Goal: Task Accomplishment & Management: Use online tool/utility

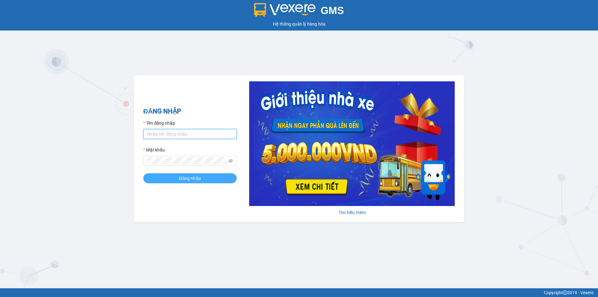
type input "an.tuantrung"
click at [183, 179] on span "Đăng nhập" at bounding box center [190, 178] width 22 height 7
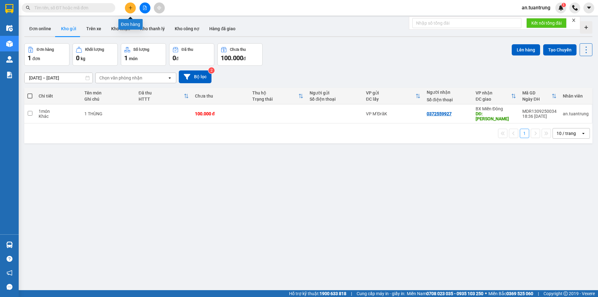
drag, startPoint x: 130, startPoint y: 7, endPoint x: 111, endPoint y: 104, distance: 98.4
click at [116, 104] on section "Kết quả tìm kiếm ( 0 ) Bộ lọc No Data an.tuantrung 1 Điều hành xe Kho hàng mới …" at bounding box center [299, 148] width 598 height 297
click at [31, 111] on input "checkbox" at bounding box center [30, 113] width 5 height 5
checkbox input "true"
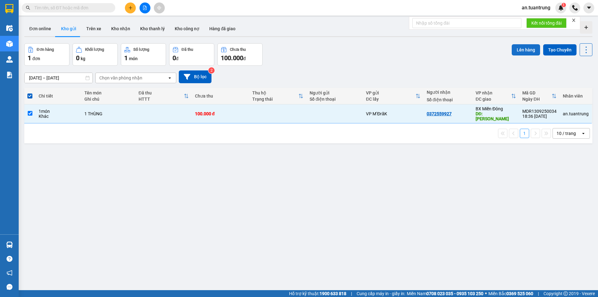
click at [522, 53] on button "Lên hàng" at bounding box center [526, 49] width 28 height 11
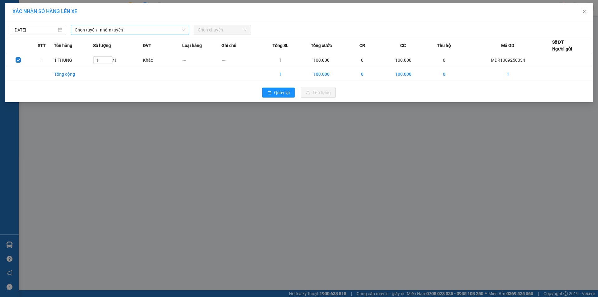
click at [128, 31] on span "Chọn tuyến - nhóm tuyến" at bounding box center [130, 29] width 111 height 9
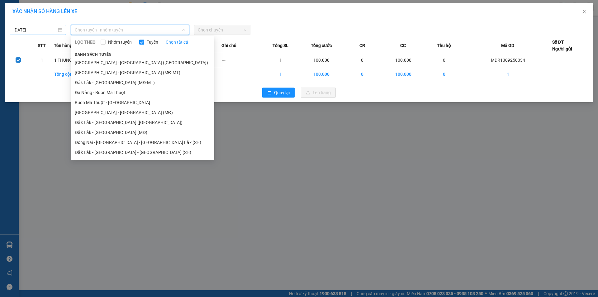
click at [24, 31] on input "[DATE]" at bounding box center [34, 29] width 43 height 7
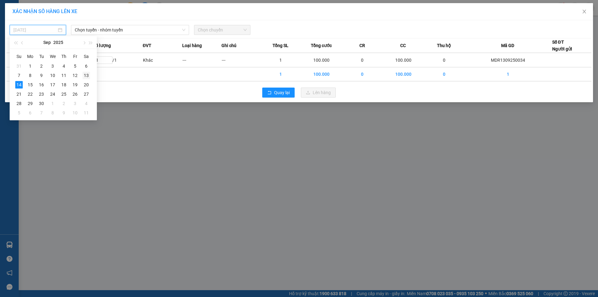
click at [88, 76] on div "13" at bounding box center [86, 75] width 7 height 7
type input "[DATE]"
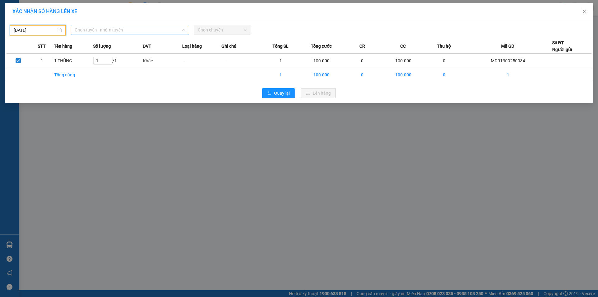
click at [124, 29] on span "Chọn tuyến - nhóm tuyến" at bounding box center [130, 29] width 111 height 9
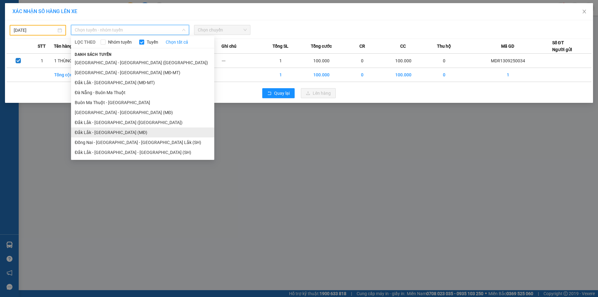
click at [121, 132] on li "Đắk Lắk - [GEOGRAPHIC_DATA] (MĐ)" at bounding box center [142, 132] width 143 height 10
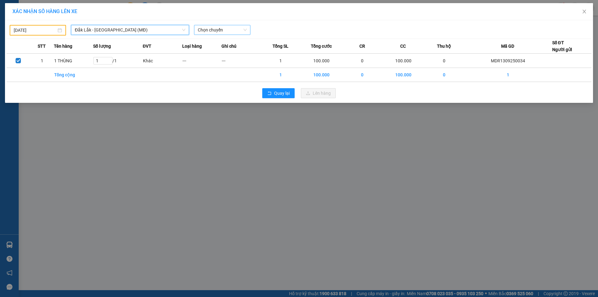
click at [224, 29] on span "Chọn chuyến" at bounding box center [222, 29] width 49 height 9
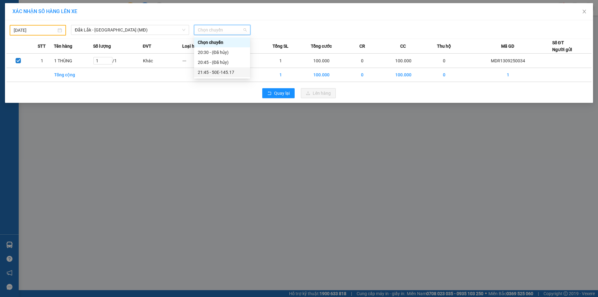
click at [231, 73] on div "21:45 - 50E-145.17" at bounding box center [222, 72] width 49 height 7
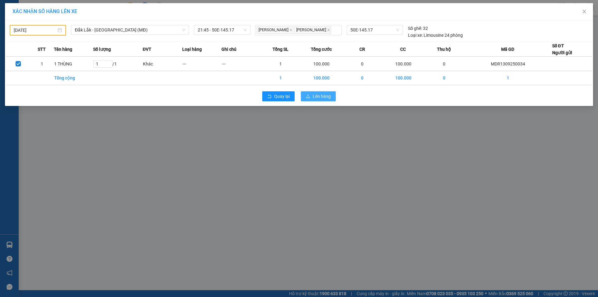
click at [325, 96] on span "Lên hàng" at bounding box center [322, 96] width 18 height 7
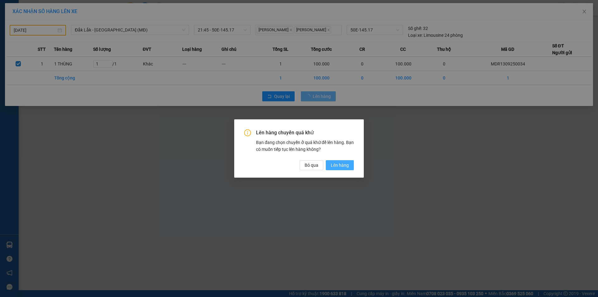
click at [332, 165] on span "Lên hàng" at bounding box center [340, 165] width 18 height 7
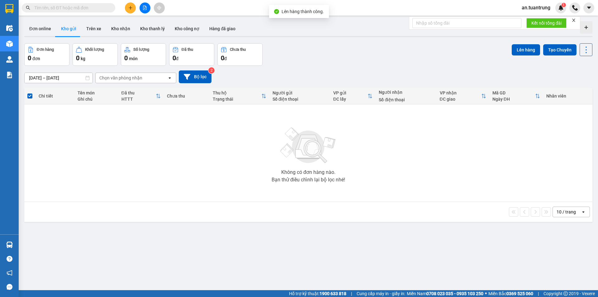
click at [131, 5] on button at bounding box center [130, 7] width 11 height 11
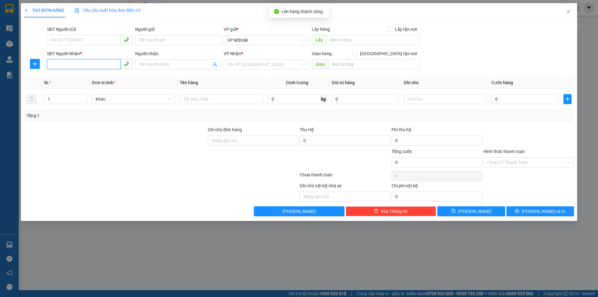
click at [88, 61] on input "SĐT Người Nhận *" at bounding box center [84, 64] width 74 height 10
type input "0937793688"
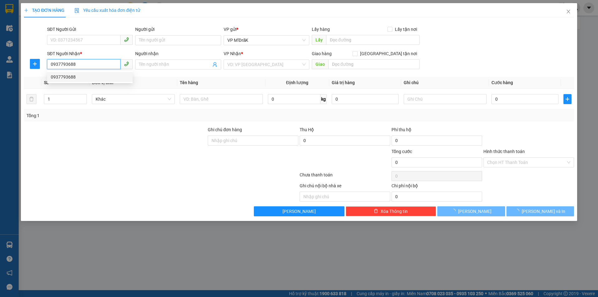
click at [87, 79] on div "0937793688" at bounding box center [90, 77] width 78 height 7
type input "150.000"
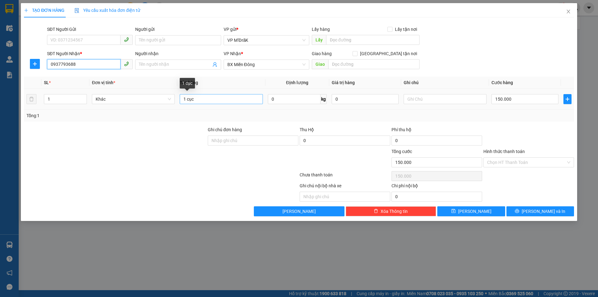
type input "0937793688"
click at [209, 97] on input "1 cục" at bounding box center [221, 99] width 83 height 10
type input "1 thùng"
click at [522, 97] on input "150.000" at bounding box center [525, 99] width 67 height 10
type input "8"
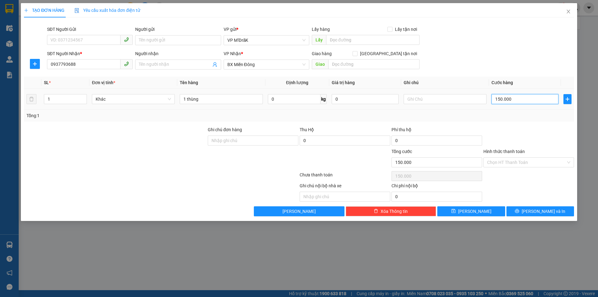
type input "8"
type input "80"
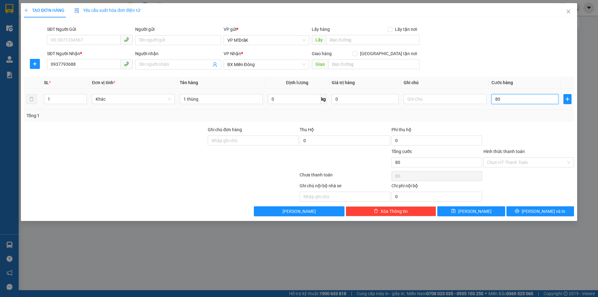
type input "800"
type input "8.000"
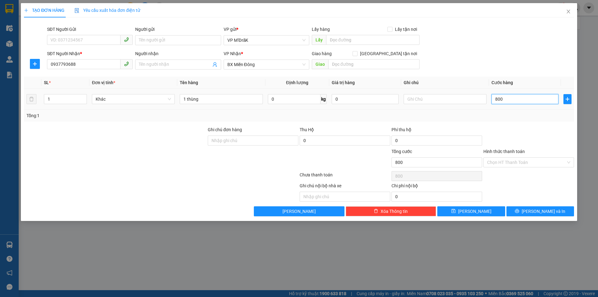
type input "8.000"
type input "80.000"
click at [517, 164] on input "Hình thức thanh toán" at bounding box center [526, 162] width 79 height 9
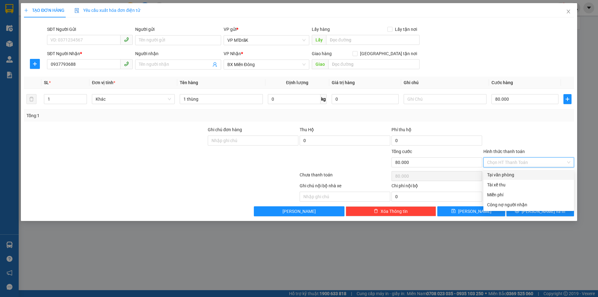
click at [503, 173] on div "Tại văn phòng" at bounding box center [528, 174] width 83 height 7
type input "0"
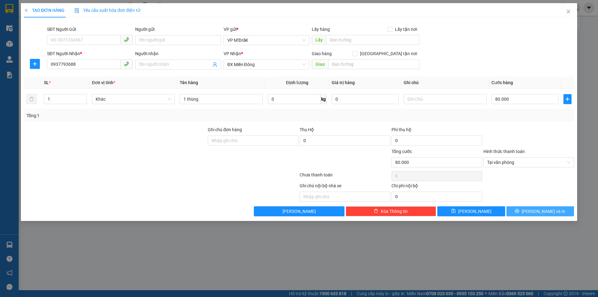
click at [522, 207] on button "[PERSON_NAME] và In" at bounding box center [541, 211] width 68 height 10
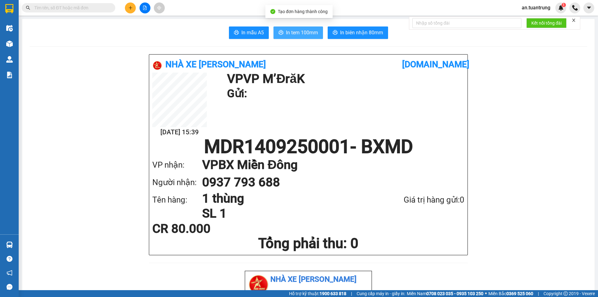
click at [288, 31] on span "In tem 100mm" at bounding box center [302, 33] width 32 height 8
click at [130, 5] on button at bounding box center [130, 7] width 11 height 11
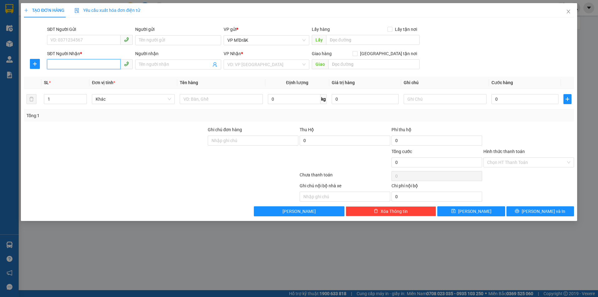
click at [105, 65] on input "SĐT Người Nhận *" at bounding box center [84, 64] width 74 height 10
type input "0358274925"
click at [107, 77] on div "0358274925" at bounding box center [90, 77] width 78 height 7
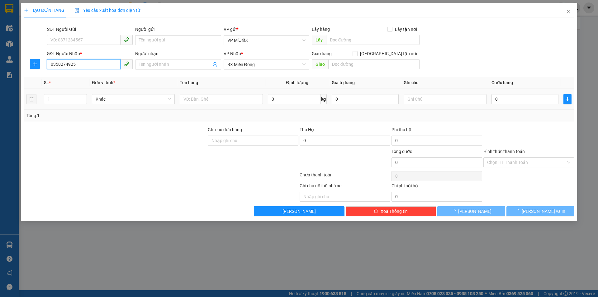
type input "50.000"
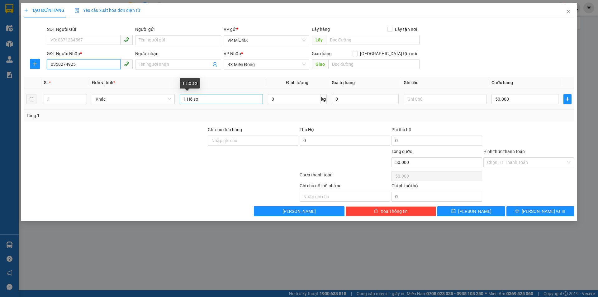
type input "0358274925"
click at [202, 101] on input "1 Hồ sơ" at bounding box center [221, 99] width 83 height 10
type input "1 Hộp"
click at [517, 100] on input "50.000" at bounding box center [525, 99] width 67 height 10
type input "4"
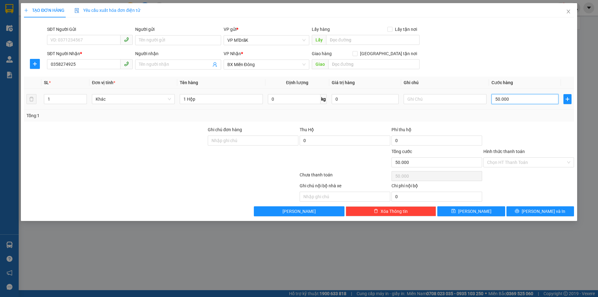
type input "4"
type input "40"
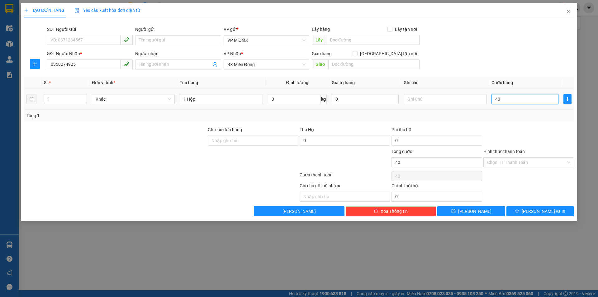
type input "400"
type input "4.000"
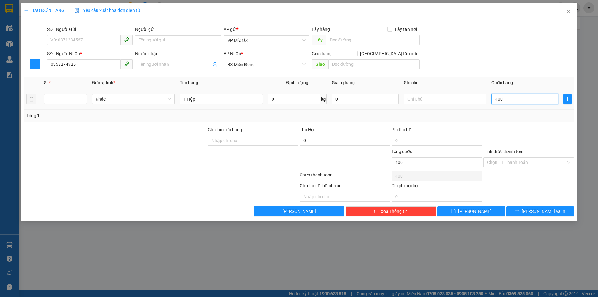
type input "4.000"
type input "40.000"
click at [533, 160] on input "Hình thức thanh toán" at bounding box center [526, 162] width 79 height 9
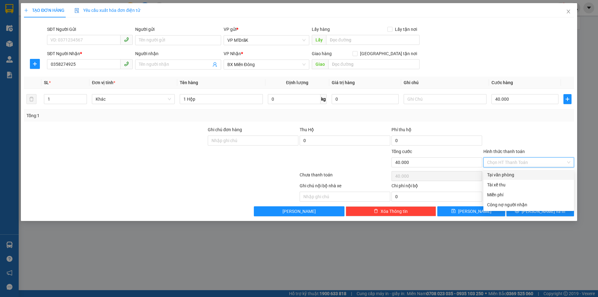
drag, startPoint x: 520, startPoint y: 172, endPoint x: 519, endPoint y: 169, distance: 3.1
click at [520, 172] on div "Tại văn phòng" at bounding box center [528, 174] width 83 height 7
type input "0"
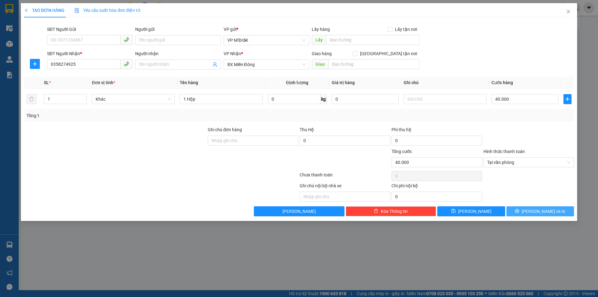
click at [533, 214] on button "[PERSON_NAME] và In" at bounding box center [541, 211] width 68 height 10
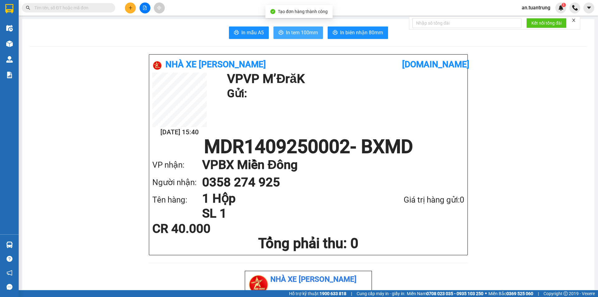
drag, startPoint x: 297, startPoint y: 31, endPoint x: 292, endPoint y: 21, distance: 10.9
click at [297, 32] on span "In tem 100mm" at bounding box center [302, 33] width 32 height 8
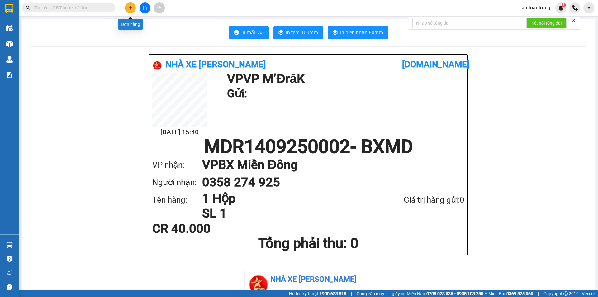
click at [130, 8] on icon "plus" at bounding box center [130, 7] width 3 height 0
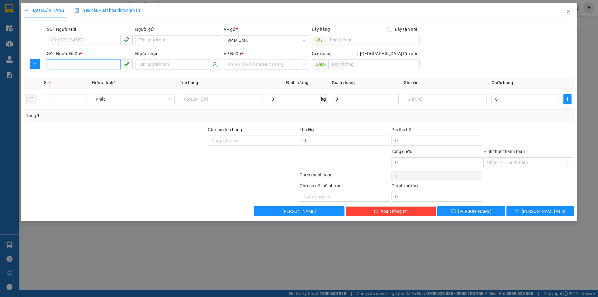
click at [86, 66] on input "SĐT Người Nhận *" at bounding box center [84, 64] width 74 height 10
type input "0376846510"
click at [240, 62] on input "search" at bounding box center [264, 64] width 74 height 9
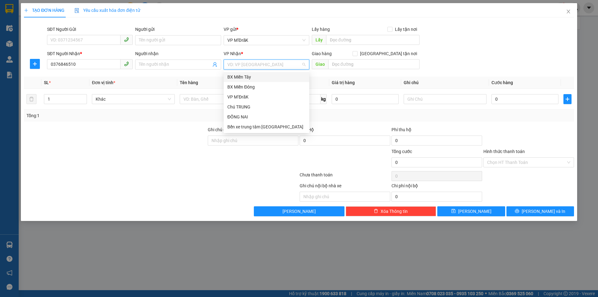
click at [251, 78] on div "BX Miền Tây" at bounding box center [266, 77] width 78 height 7
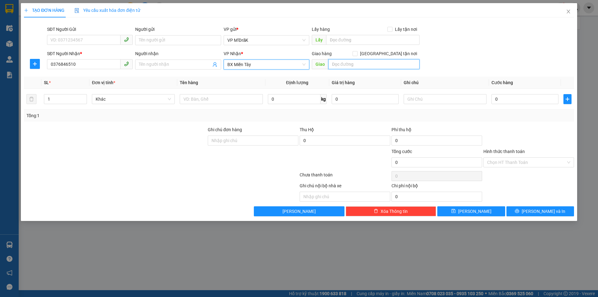
click at [333, 65] on input "text" at bounding box center [373, 64] width 91 height 10
type input "c"
type input "CỔNG XANH"
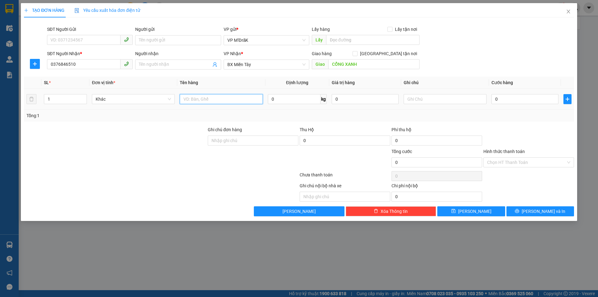
click at [223, 99] on input "text" at bounding box center [221, 99] width 83 height 10
type input "1 THÙNG"
click at [495, 102] on input "0" at bounding box center [525, 99] width 67 height 10
type input "5"
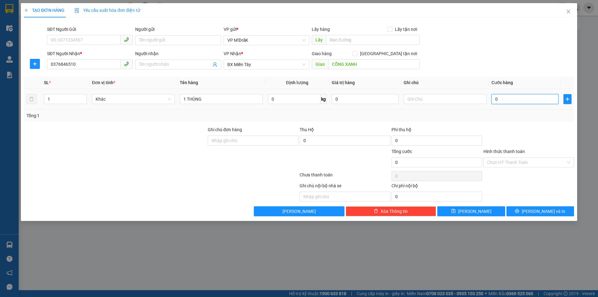
type input "5"
type input "50"
type input "500"
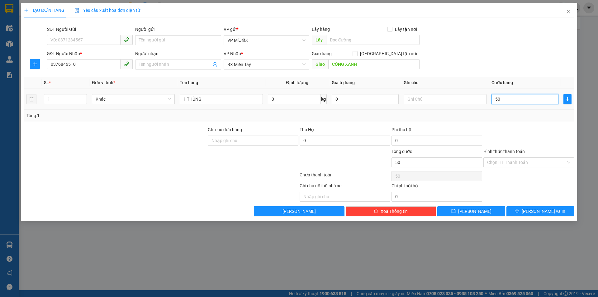
type input "500"
type input "5.000"
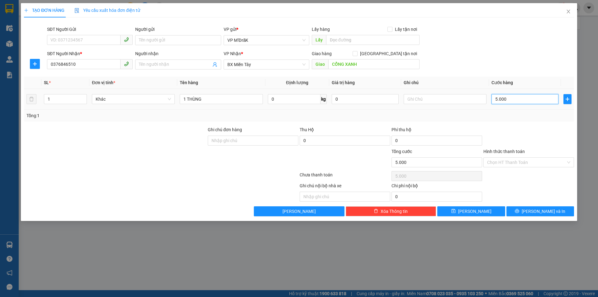
type input "50.000"
click at [507, 159] on input "Hình thức thanh toán" at bounding box center [526, 162] width 79 height 9
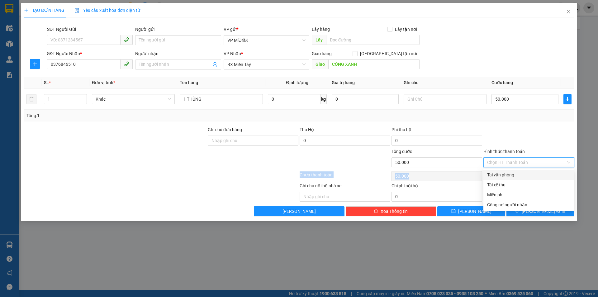
click at [505, 170] on div "Transit Pickup Surcharge Ids Transit Deliver Surcharge Ids Transit Deliver Surc…" at bounding box center [299, 119] width 550 height 194
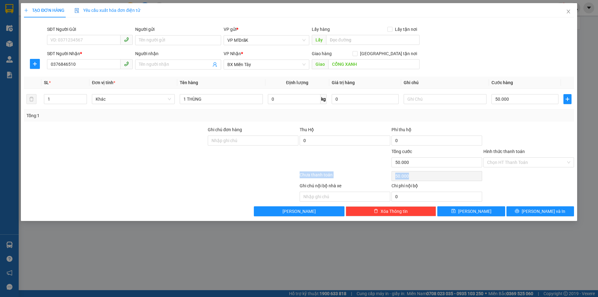
click at [504, 174] on div "Chọn HT Thanh Toán" at bounding box center [529, 176] width 92 height 12
click at [513, 155] on div "Hình thức thanh toán" at bounding box center [529, 152] width 91 height 9
click at [512, 164] on input "Hình thức thanh toán" at bounding box center [526, 162] width 79 height 9
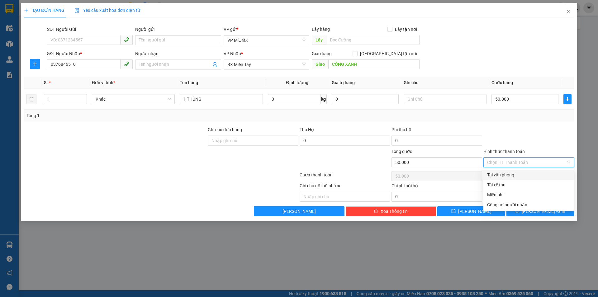
click at [511, 174] on div "Tại văn phòng" at bounding box center [528, 174] width 83 height 7
type input "0"
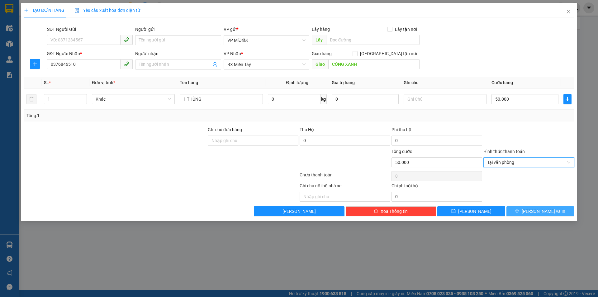
click at [523, 212] on button "[PERSON_NAME] và In" at bounding box center [541, 211] width 68 height 10
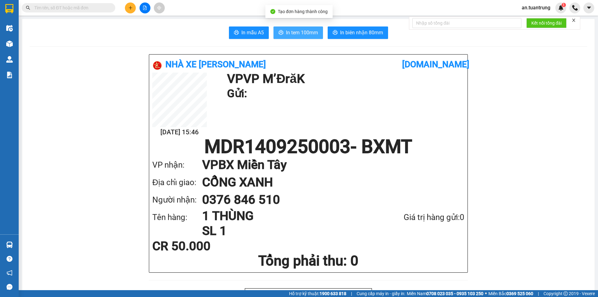
click at [299, 29] on span "In tem 100mm" at bounding box center [302, 33] width 32 height 8
click at [126, 8] on button at bounding box center [130, 7] width 11 height 11
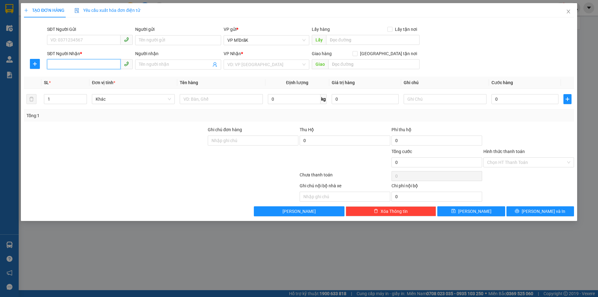
click at [75, 66] on input "SĐT Người Nhận *" at bounding box center [84, 64] width 74 height 10
click at [71, 78] on div "0937256084" at bounding box center [90, 77] width 78 height 7
type input "0937256084"
type input "CHÍNH LƯU"
type input "50.000"
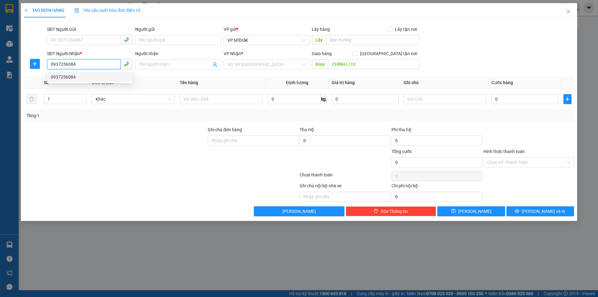
type input "50.000"
type input "0937256084"
click at [516, 161] on input "Hình thức thanh toán" at bounding box center [526, 162] width 79 height 9
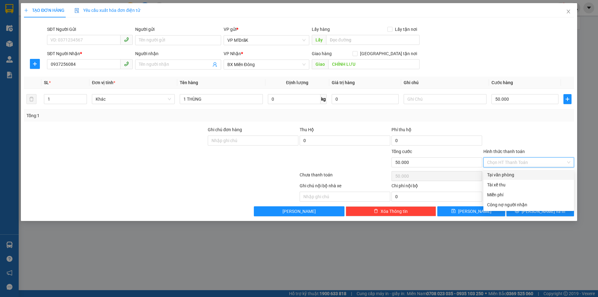
click at [514, 171] on div "Tại văn phòng" at bounding box center [528, 174] width 83 height 7
type input "0"
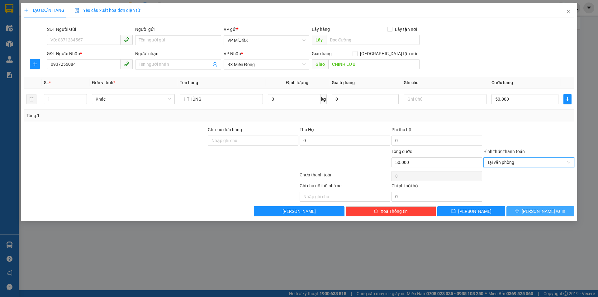
click at [519, 211] on icon "printer" at bounding box center [517, 211] width 4 height 4
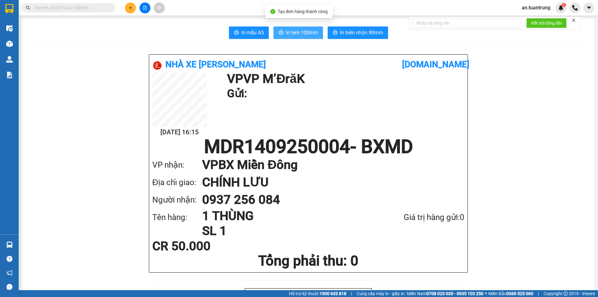
click at [289, 31] on span "In tem 100mm" at bounding box center [302, 33] width 32 height 8
click at [133, 10] on button at bounding box center [130, 7] width 11 height 11
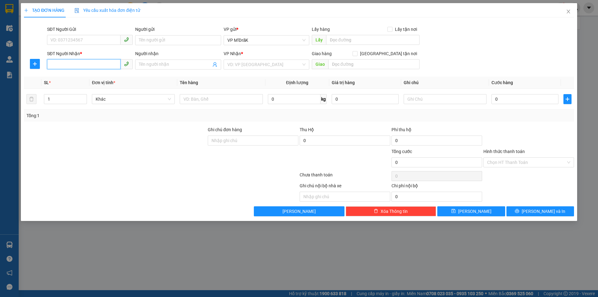
click at [85, 65] on input "SĐT Người Nhận *" at bounding box center [84, 64] width 74 height 10
click at [92, 79] on div "0938666801" at bounding box center [90, 77] width 78 height 7
type input "0938666801"
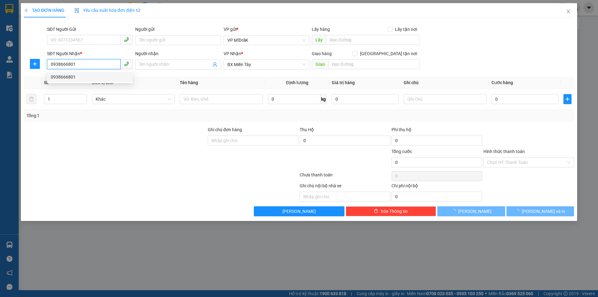
type input "70.000"
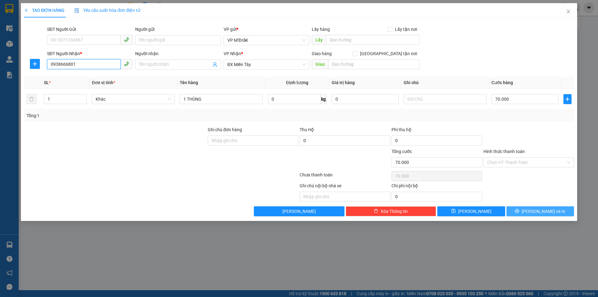
type input "0938666801"
click at [526, 212] on button "[PERSON_NAME] và In" at bounding box center [541, 211] width 68 height 10
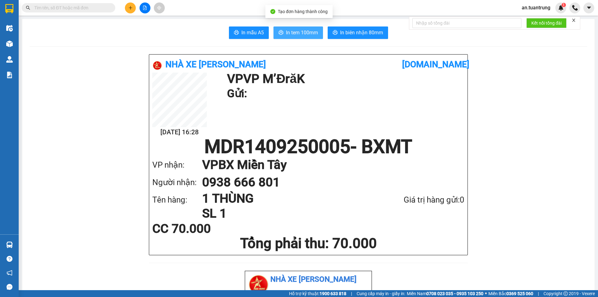
click at [274, 36] on button "In tem 100mm" at bounding box center [299, 32] width 50 height 12
click at [131, 8] on icon "plus" at bounding box center [130, 8] width 4 height 4
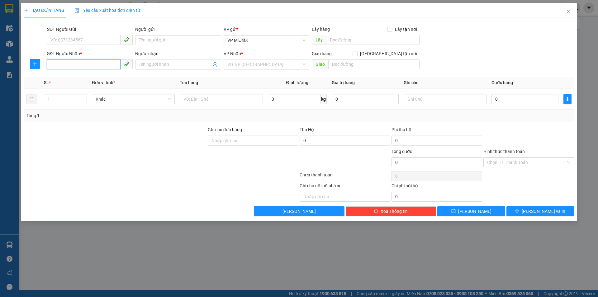
click at [92, 63] on input "SĐT Người Nhận *" at bounding box center [84, 64] width 74 height 10
type input "0896641889"
click at [256, 67] on input "search" at bounding box center [264, 64] width 74 height 9
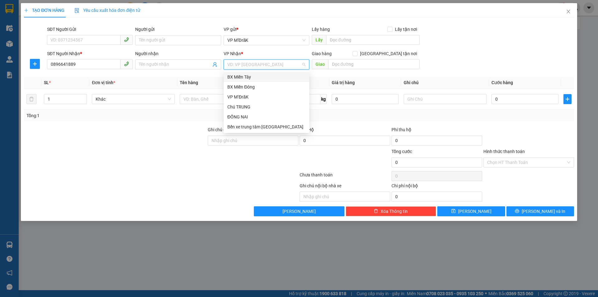
click at [250, 76] on div "BX Miền Tây" at bounding box center [266, 77] width 78 height 7
click at [252, 65] on span "BX Miền Tây" at bounding box center [266, 64] width 78 height 9
click at [252, 86] on div "BX Miền Đông" at bounding box center [266, 86] width 78 height 7
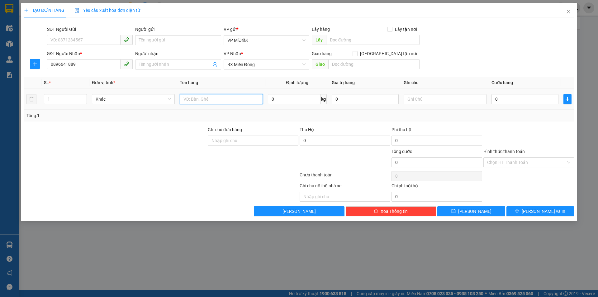
click at [217, 96] on input "text" at bounding box center [221, 99] width 83 height 10
type input "1 CỤC"
click at [512, 99] on input "0" at bounding box center [525, 99] width 67 height 10
type input "5"
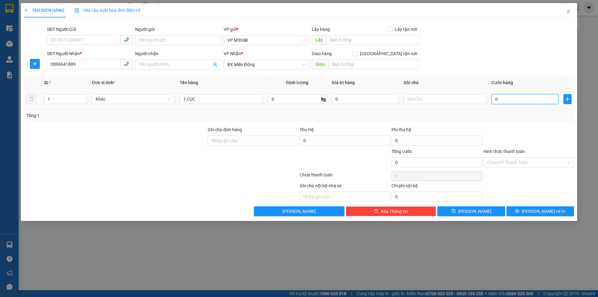
type input "5"
type input "50"
type input "500"
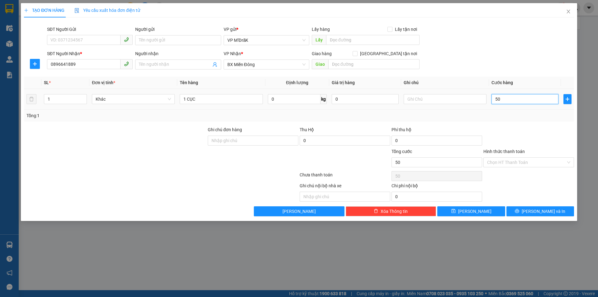
type input "500"
type input "5.000"
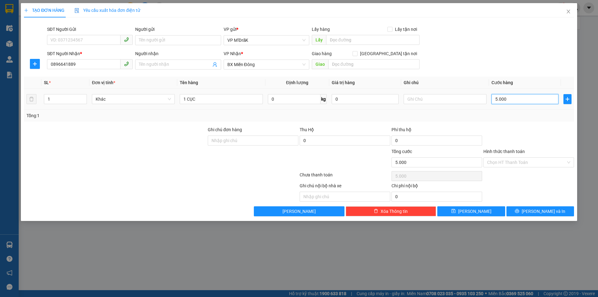
type input "50.000"
click at [549, 210] on span "[PERSON_NAME] và In" at bounding box center [544, 211] width 44 height 7
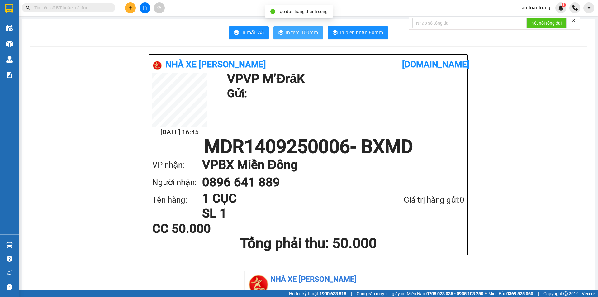
click at [295, 30] on span "In tem 100mm" at bounding box center [302, 33] width 32 height 8
click at [131, 5] on button at bounding box center [130, 7] width 11 height 11
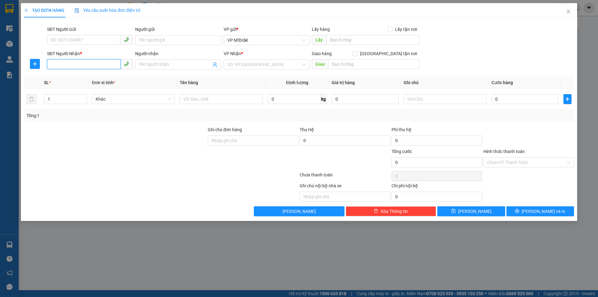
click at [69, 66] on input "SĐT Người Nhận *" at bounding box center [84, 64] width 74 height 10
click at [70, 76] on div "0374629351" at bounding box center [90, 77] width 78 height 7
type input "0374629351"
type input "[GEOGRAPHIC_DATA]"
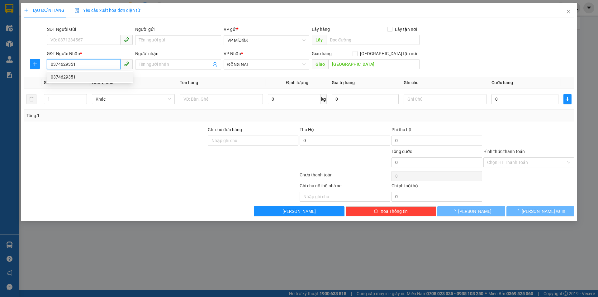
type input "60.000"
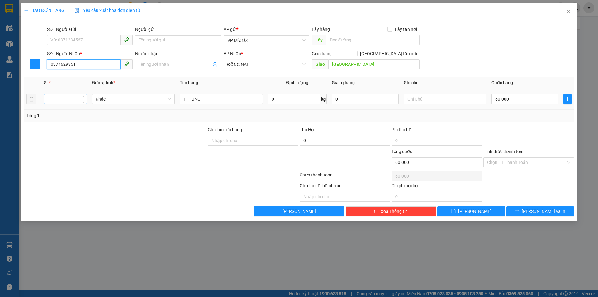
type input "0374629351"
click at [60, 99] on input "1" at bounding box center [65, 98] width 42 height 9
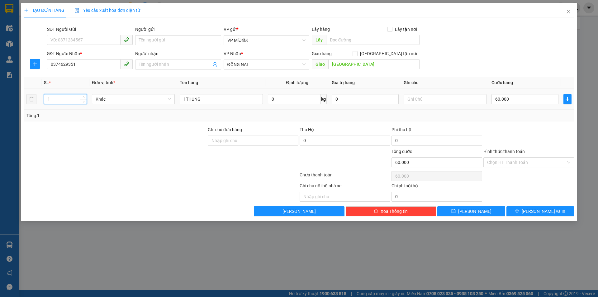
click at [60, 99] on input "1" at bounding box center [65, 98] width 42 height 9
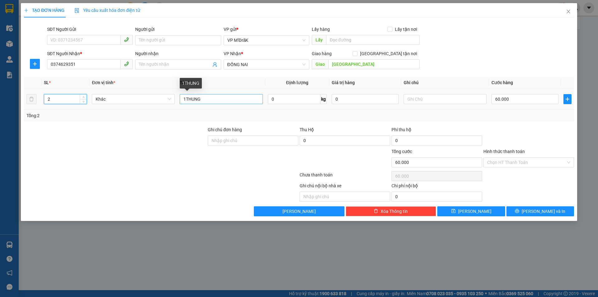
type input "2"
click at [212, 101] on input "1THUNG" at bounding box center [221, 99] width 83 height 10
type input "1THUNG +1BAO"
click at [517, 96] on input "60.000" at bounding box center [525, 99] width 67 height 10
type input "1"
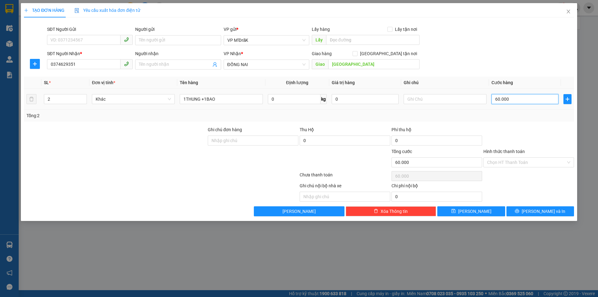
type input "1"
type input "15"
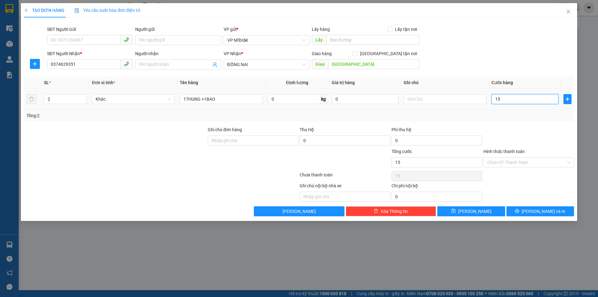
type input "150"
type input "1.500"
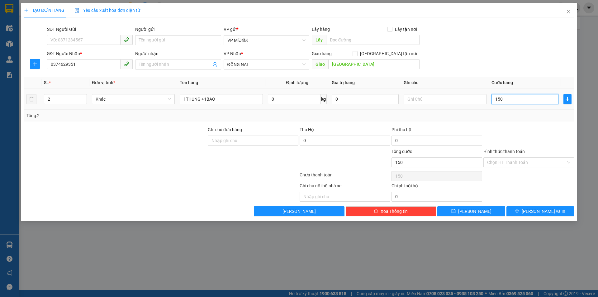
type input "1.500"
type input "15.000"
type input "150.000"
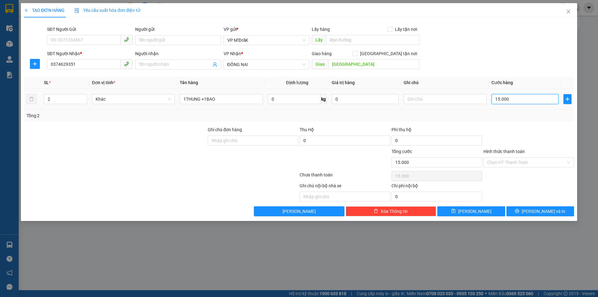
type input "150.000"
click at [508, 160] on input "Hình thức thanh toán" at bounding box center [526, 162] width 79 height 9
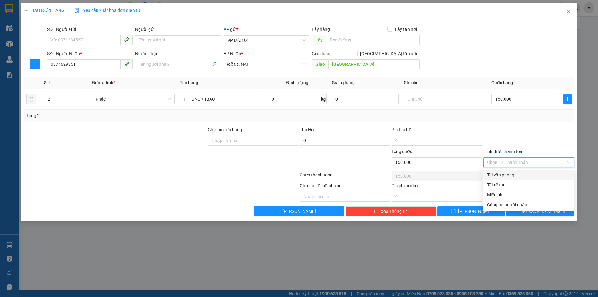
click at [506, 173] on div "Tại văn phòng" at bounding box center [528, 174] width 83 height 7
type input "0"
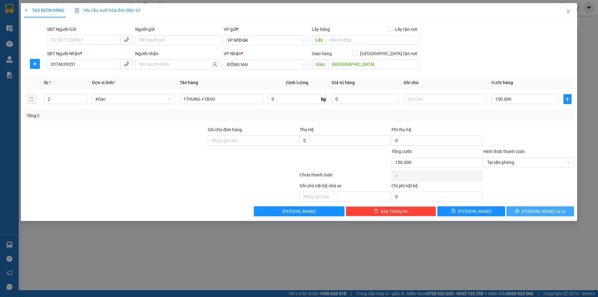
click at [519, 210] on icon "printer" at bounding box center [517, 211] width 4 height 4
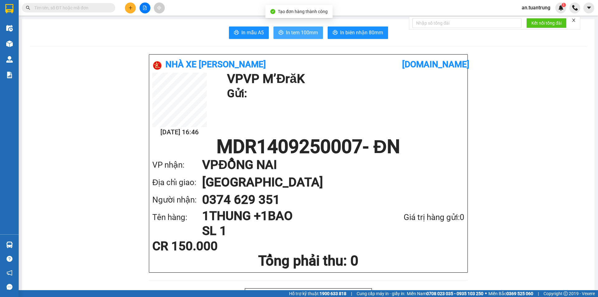
click at [291, 37] on button "In tem 100mm" at bounding box center [299, 32] width 50 height 12
click at [126, 9] on button at bounding box center [130, 7] width 11 height 11
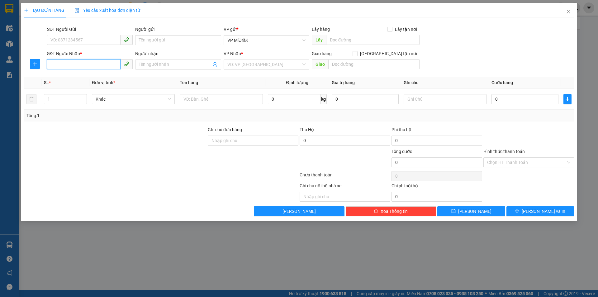
click at [83, 67] on input "SĐT Người Nhận *" at bounding box center [84, 64] width 74 height 10
click at [77, 74] on div "0975042047" at bounding box center [90, 77] width 78 height 7
type input "0975042047"
type input "ÔNG BỐ"
type input "100.000"
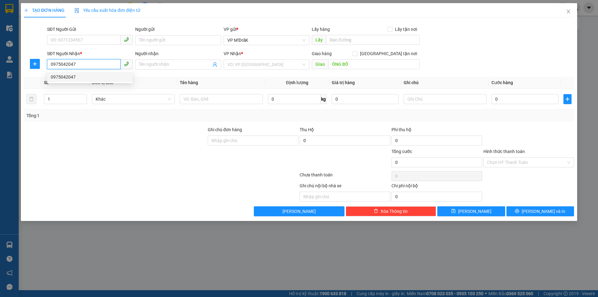
type input "100.000"
type input "0975042047"
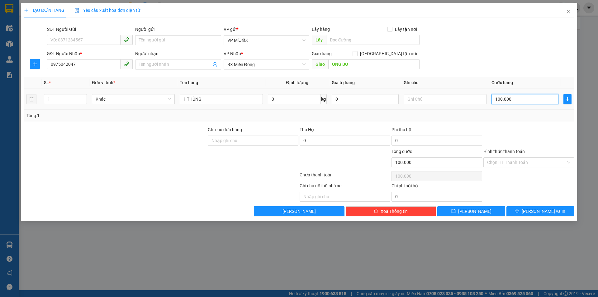
click at [526, 99] on input "100.000" at bounding box center [525, 99] width 67 height 10
type input "8"
type input "80"
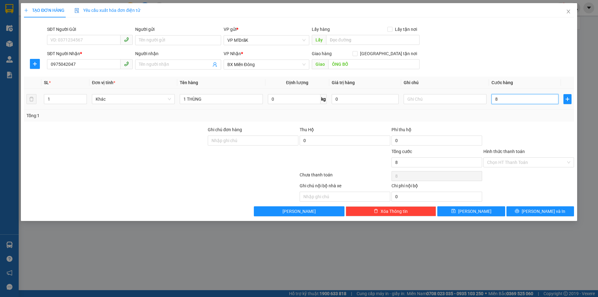
type input "80"
type input "800"
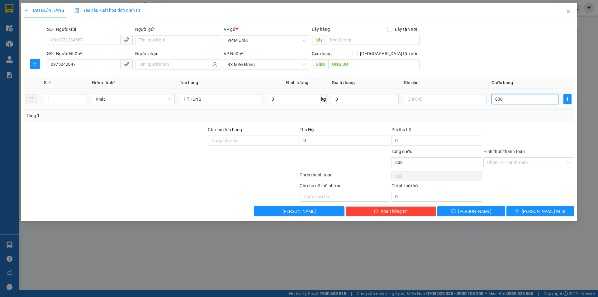
type input "8.000"
type input "80.000"
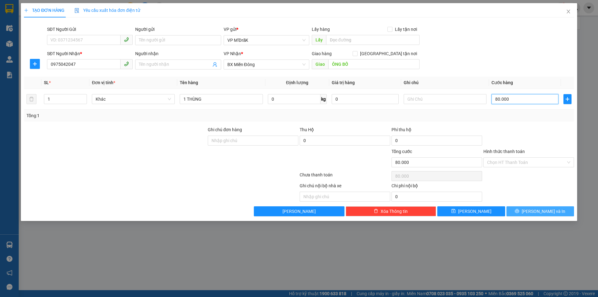
type input "80.000"
click at [526, 211] on button "[PERSON_NAME] và In" at bounding box center [541, 211] width 68 height 10
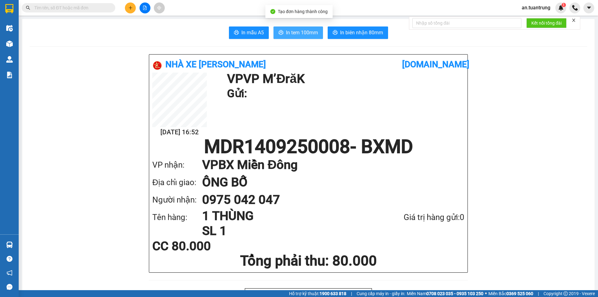
drag, startPoint x: 294, startPoint y: 29, endPoint x: 295, endPoint y: 34, distance: 5.4
click at [295, 30] on span "In tem 100mm" at bounding box center [302, 33] width 32 height 8
click at [460, 255] on h1 "Tổng phải thu: 80.000" at bounding box center [308, 260] width 312 height 17
click at [129, 10] on button at bounding box center [130, 7] width 11 height 11
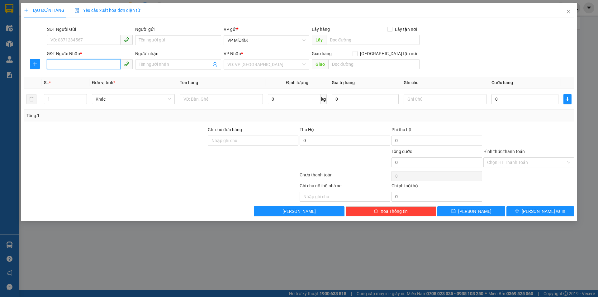
click at [81, 65] on input "SĐT Người Nhận *" at bounding box center [84, 64] width 74 height 10
type input "0352074688"
click at [82, 78] on div "0352074688" at bounding box center [90, 77] width 78 height 7
type input "50.000"
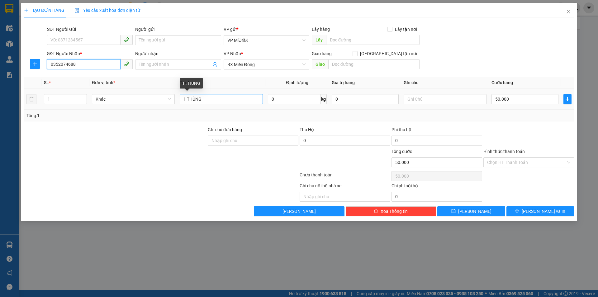
type input "0352074688"
click at [213, 97] on input "1 THÙNG" at bounding box center [221, 99] width 83 height 10
type input "1 HỘP"
click at [522, 97] on input "50.000" at bounding box center [525, 99] width 67 height 10
type input "4"
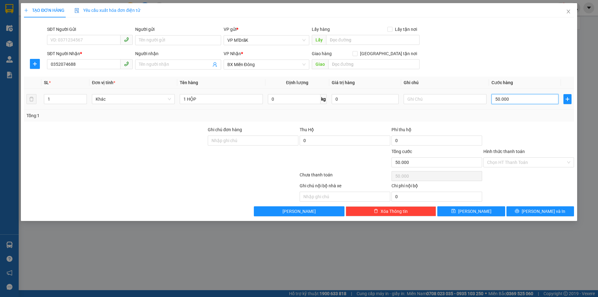
type input "4"
type input "40"
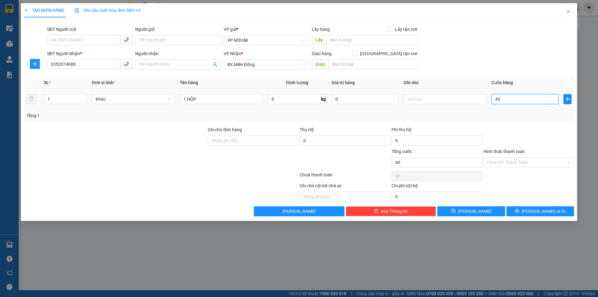
type input "400"
type input "4.000"
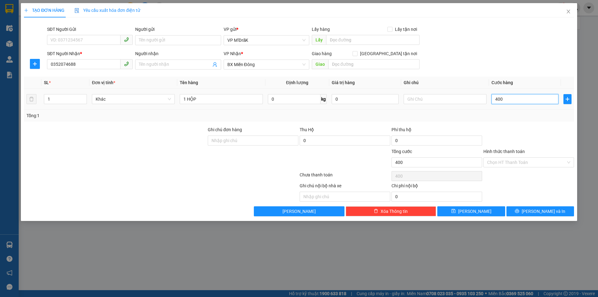
type input "4.000"
type input "40.000"
click at [511, 163] on input "Hình thức thanh toán" at bounding box center [526, 162] width 79 height 9
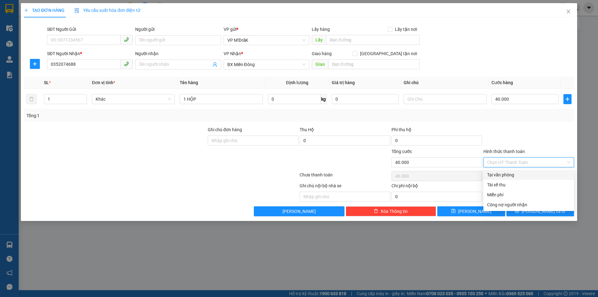
click at [507, 174] on div "Tại văn phòng" at bounding box center [528, 174] width 83 height 7
type input "0"
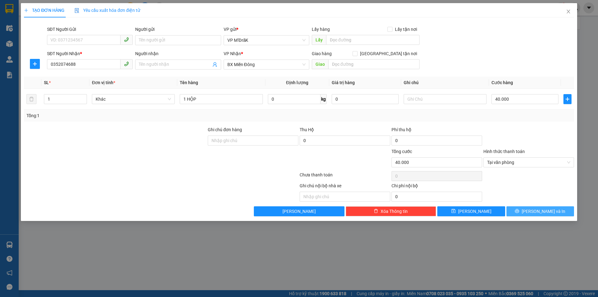
click at [517, 207] on button "[PERSON_NAME] và In" at bounding box center [541, 211] width 68 height 10
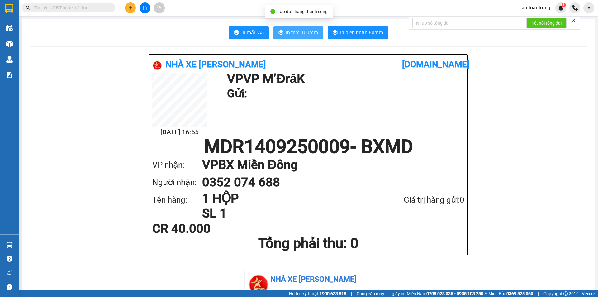
drag, startPoint x: 307, startPoint y: 32, endPoint x: 304, endPoint y: 24, distance: 8.9
click at [307, 32] on span "In tem 100mm" at bounding box center [302, 33] width 32 height 8
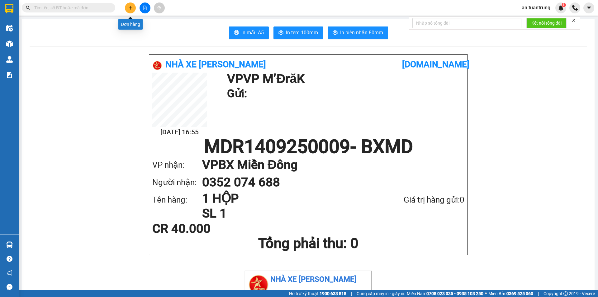
click at [130, 9] on icon "plus" at bounding box center [130, 8] width 4 height 4
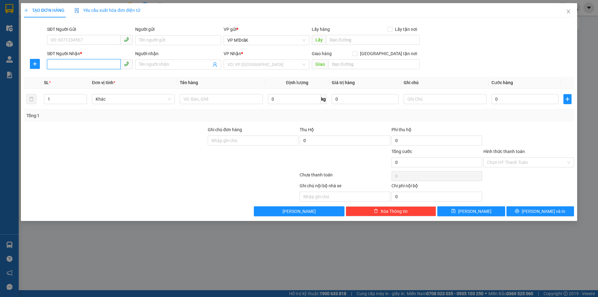
click at [79, 66] on input "SĐT Người Nhận *" at bounding box center [84, 64] width 74 height 10
drag, startPoint x: 253, startPoint y: 9, endPoint x: 90, endPoint y: 57, distance: 170.1
click at [92, 53] on div "SĐT Người Nhận *" at bounding box center [90, 53] width 86 height 7
click at [92, 59] on input "SĐT Người Nhận *" at bounding box center [84, 64] width 74 height 10
click at [88, 63] on input "SĐT Người Nhận *" at bounding box center [84, 64] width 74 height 10
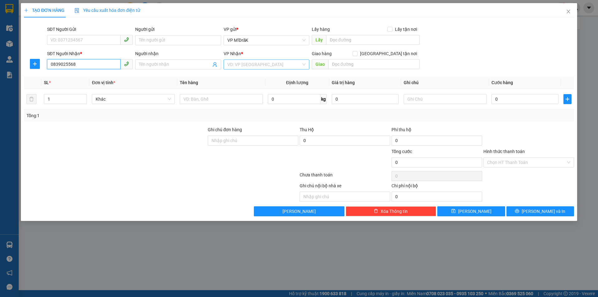
type input "0839025568"
click at [258, 67] on input "search" at bounding box center [264, 64] width 74 height 9
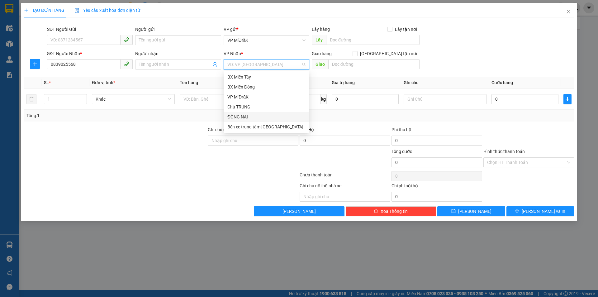
drag, startPoint x: 248, startPoint y: 119, endPoint x: 298, endPoint y: 87, distance: 59.5
click at [248, 119] on div "ĐỒNG NAI" at bounding box center [266, 116] width 78 height 7
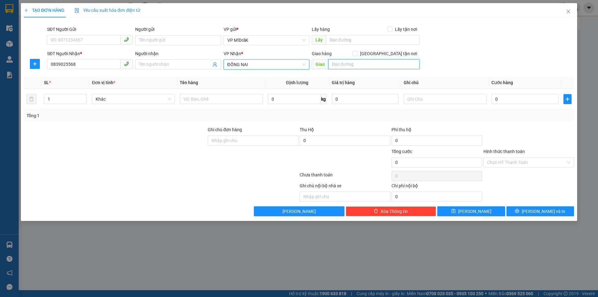
click at [363, 65] on input "text" at bounding box center [373, 64] width 91 height 10
type input "CẦU BÀ BƯỚM"
click at [198, 98] on input "text" at bounding box center [221, 99] width 83 height 10
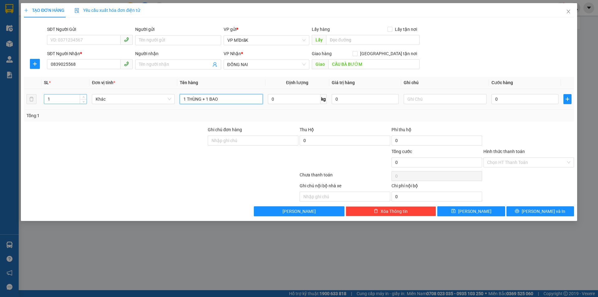
type input "1 THÙNG + 1 BAO"
click at [55, 94] on input "1" at bounding box center [65, 98] width 42 height 9
type input "2"
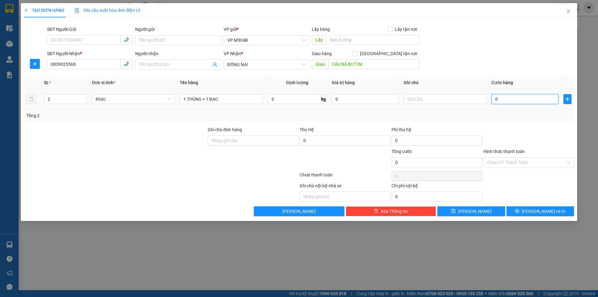
click at [535, 100] on input "0" at bounding box center [525, 99] width 67 height 10
type input "1"
type input "15"
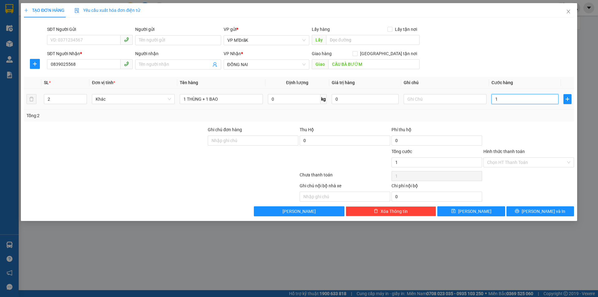
type input "15"
type input "150"
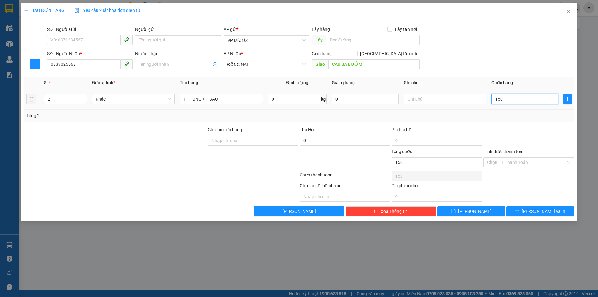
type input "1.500"
type input "15.000"
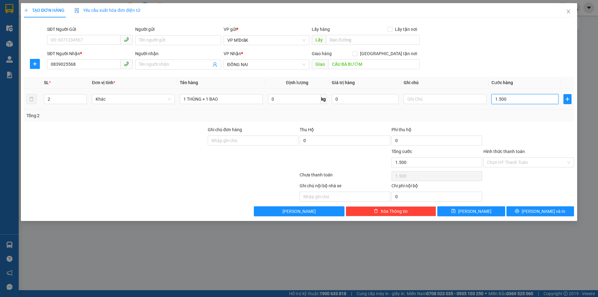
type input "15.000"
type input "150.000"
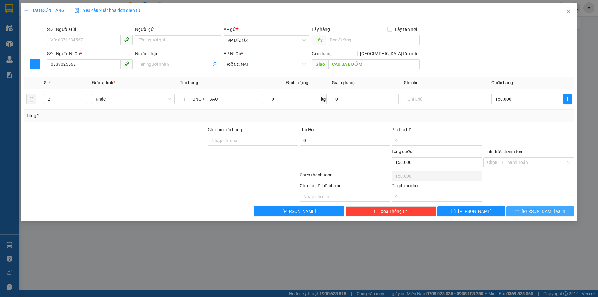
click at [525, 213] on button "[PERSON_NAME] và In" at bounding box center [541, 211] width 68 height 10
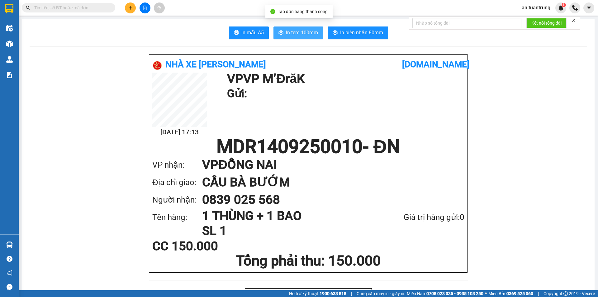
click at [308, 32] on span "In tem 100mm" at bounding box center [302, 33] width 32 height 8
click at [128, 7] on icon "plus" at bounding box center [130, 8] width 4 height 4
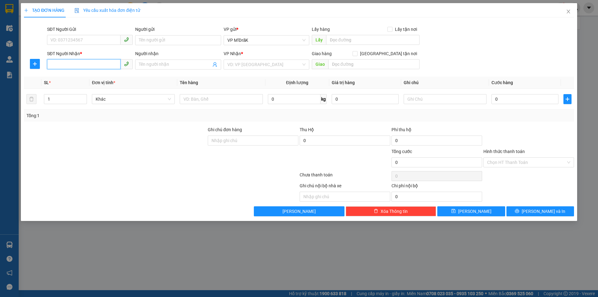
click at [95, 63] on input "SĐT Người Nhận *" at bounding box center [84, 64] width 74 height 10
type input "0876392667"
drag, startPoint x: 253, startPoint y: 62, endPoint x: 258, endPoint y: 72, distance: 10.6
click at [253, 63] on input "search" at bounding box center [264, 64] width 74 height 9
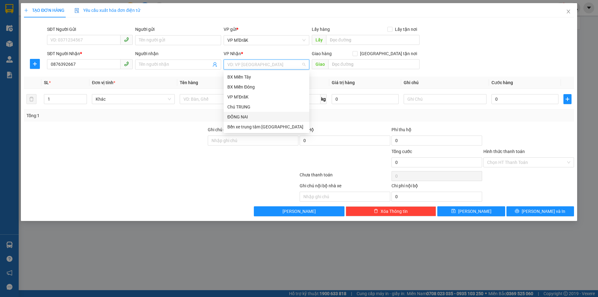
click at [243, 116] on div "ĐỒNG NAI" at bounding box center [266, 116] width 78 height 7
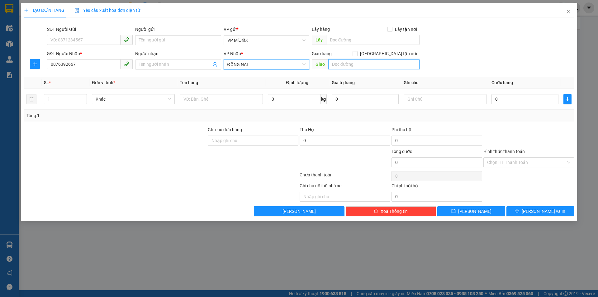
click at [341, 63] on input "text" at bounding box center [373, 64] width 91 height 10
type input "[PERSON_NAME]"
click at [222, 98] on input "text" at bounding box center [221, 99] width 83 height 10
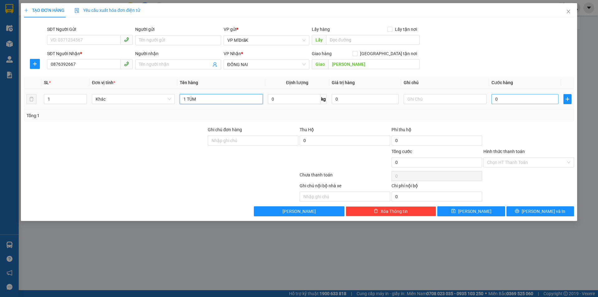
type input "1 TÚM"
click at [530, 99] on input "0" at bounding box center [525, 99] width 67 height 10
type input "5"
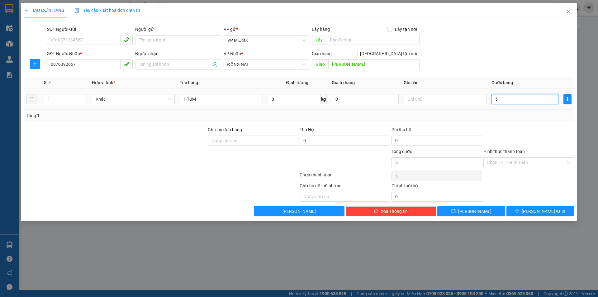
type input "50"
type input "500"
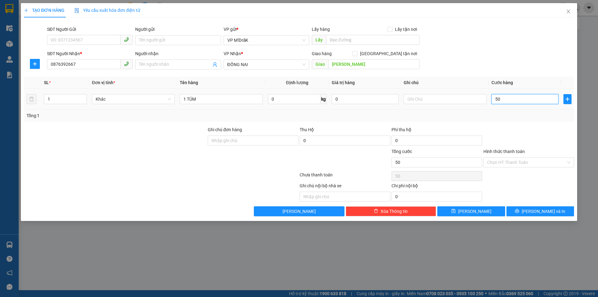
type input "500"
type input "5.000"
type input "50.000"
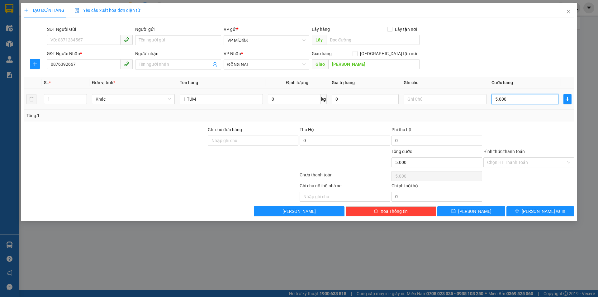
type input "50.000"
click at [541, 212] on span "[PERSON_NAME] và In" at bounding box center [544, 211] width 44 height 7
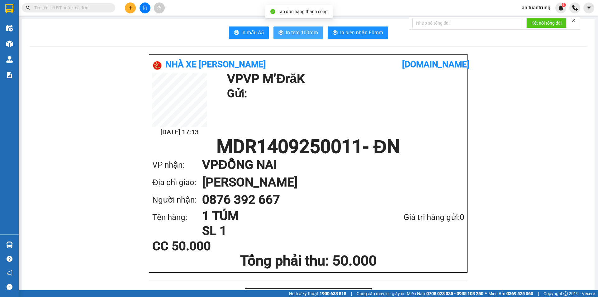
click at [309, 30] on span "In tem 100mm" at bounding box center [302, 33] width 32 height 8
click at [128, 10] on button at bounding box center [130, 7] width 11 height 11
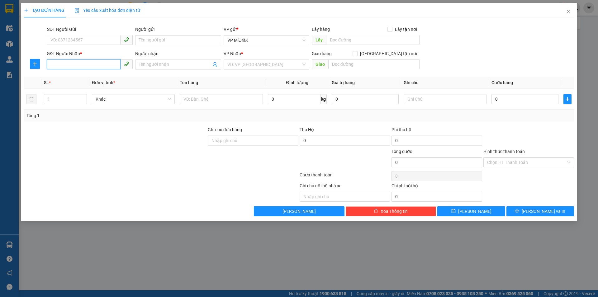
click at [74, 63] on input "SĐT Người Nhận *" at bounding box center [84, 64] width 74 height 10
click at [74, 77] on div "0868515831" at bounding box center [90, 77] width 78 height 7
click at [514, 98] on input "70.000" at bounding box center [525, 99] width 67 height 10
click at [532, 215] on button "[PERSON_NAME] và In" at bounding box center [541, 211] width 68 height 10
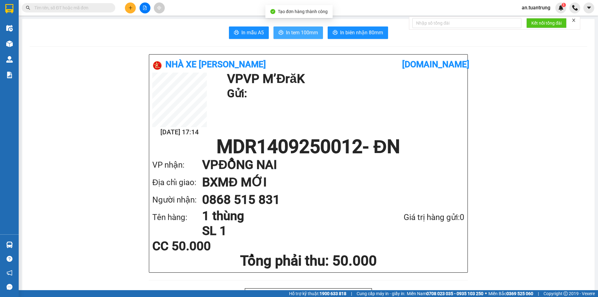
click at [288, 32] on span "In tem 100mm" at bounding box center [302, 33] width 32 height 8
click at [123, 8] on div at bounding box center [144, 7] width 47 height 11
click at [129, 9] on icon "plus" at bounding box center [130, 8] width 4 height 4
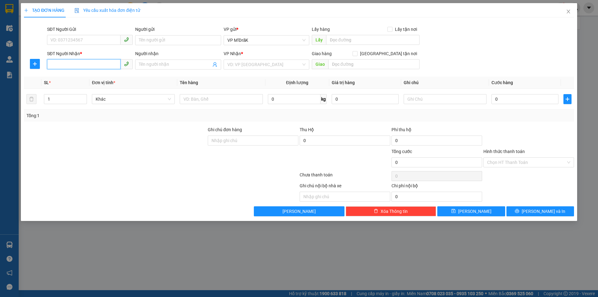
click at [83, 65] on input "SĐT Người Nhận *" at bounding box center [84, 64] width 74 height 10
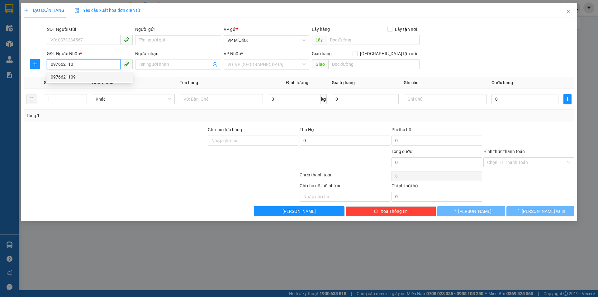
click at [96, 74] on div "0976621109" at bounding box center [90, 77] width 78 height 7
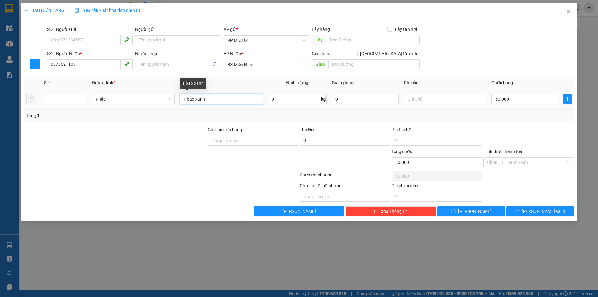
click at [209, 100] on input "1 bao xanh" at bounding box center [221, 99] width 83 height 10
click at [506, 99] on input "50.000" at bounding box center [525, 99] width 67 height 10
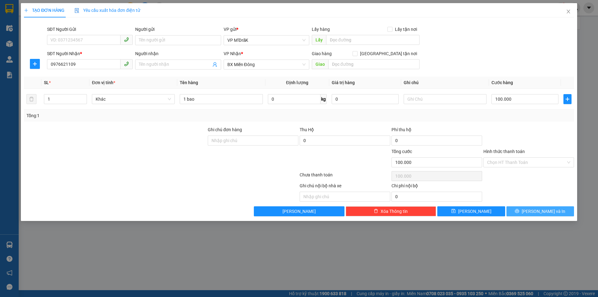
click at [545, 210] on span "[PERSON_NAME] và In" at bounding box center [544, 211] width 44 height 7
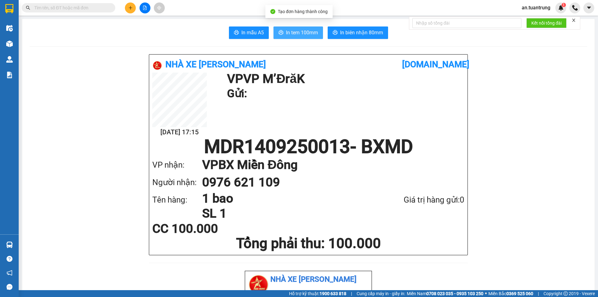
click at [297, 36] on span "In tem 100mm" at bounding box center [302, 33] width 32 height 8
click at [132, 12] on button at bounding box center [130, 7] width 11 height 11
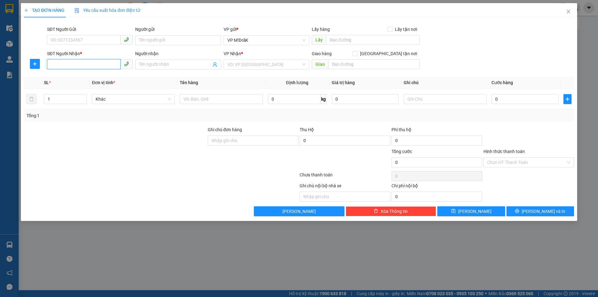
click at [91, 64] on input "SĐT Người Nhận *" at bounding box center [84, 64] width 74 height 10
click at [88, 79] on div "0393812050" at bounding box center [90, 77] width 78 height 7
click at [516, 163] on input "Hình thức thanh toán" at bounding box center [526, 162] width 79 height 9
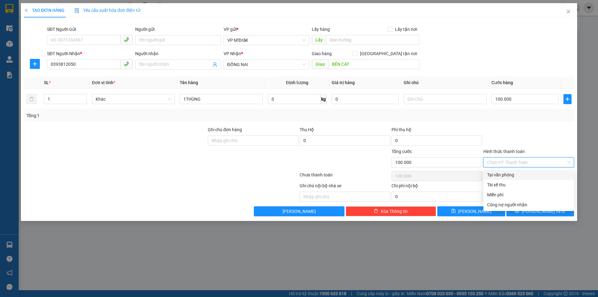
click at [511, 173] on div "Tại văn phòng" at bounding box center [528, 174] width 83 height 7
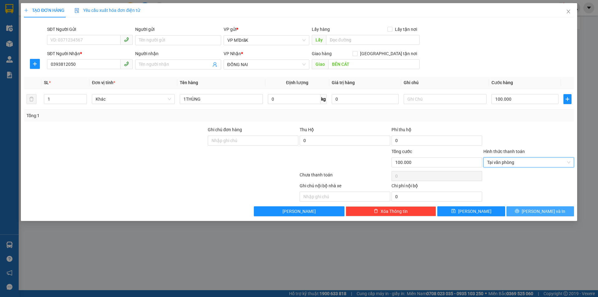
click at [519, 212] on icon "printer" at bounding box center [517, 211] width 4 height 4
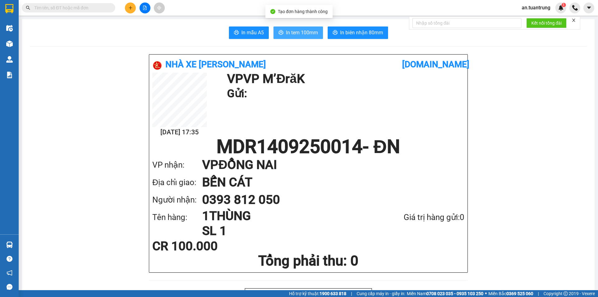
drag, startPoint x: 293, startPoint y: 35, endPoint x: 286, endPoint y: 30, distance: 8.4
click at [292, 35] on span "In tem 100mm" at bounding box center [302, 33] width 32 height 8
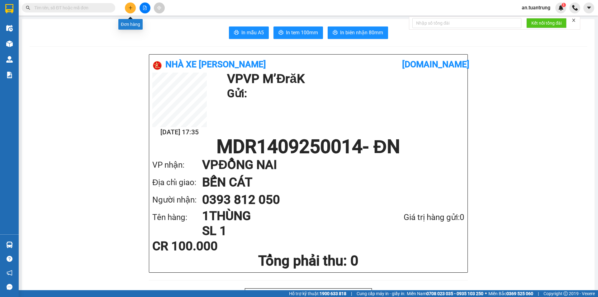
click at [127, 8] on button at bounding box center [130, 7] width 11 height 11
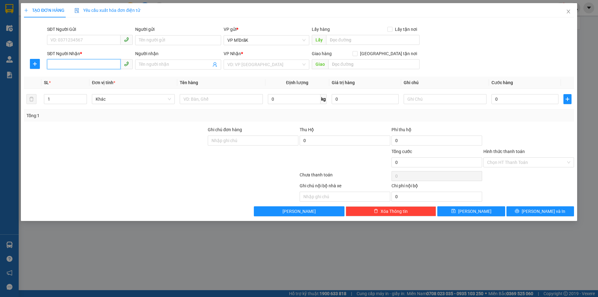
click at [87, 63] on input "SĐT Người Nhận *" at bounding box center [84, 64] width 74 height 10
click at [86, 79] on div "0339430771" at bounding box center [90, 77] width 78 height 7
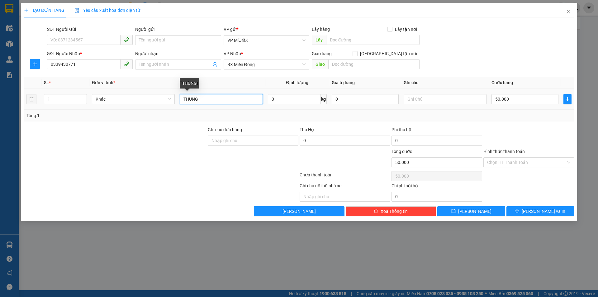
click at [199, 98] on input "THUNG" at bounding box center [221, 99] width 83 height 10
click at [64, 94] on input "1" at bounding box center [65, 98] width 42 height 9
click at [62, 94] on input "1" at bounding box center [65, 98] width 42 height 9
click at [60, 96] on input "12" at bounding box center [65, 98] width 42 height 9
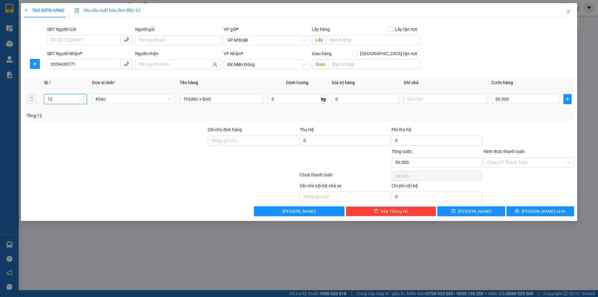
click at [60, 96] on input "12" at bounding box center [65, 98] width 42 height 9
click at [507, 97] on input "50.000" at bounding box center [525, 99] width 67 height 10
click at [519, 208] on button "[PERSON_NAME] và In" at bounding box center [541, 211] width 68 height 10
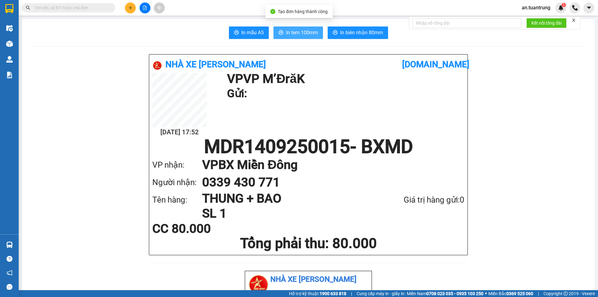
click at [295, 32] on span "In tem 100mm" at bounding box center [302, 33] width 32 height 8
click at [129, 8] on icon "plus" at bounding box center [130, 7] width 3 height 0
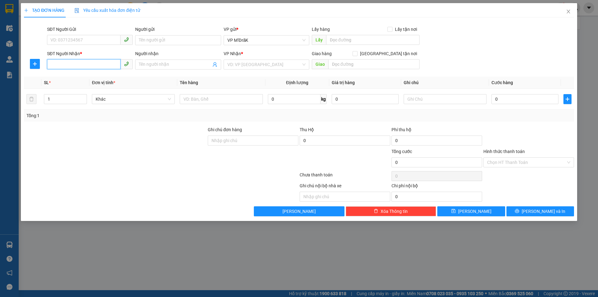
click at [98, 62] on input "SĐT Người Nhận *" at bounding box center [84, 64] width 74 height 10
click at [100, 61] on input "096863336" at bounding box center [84, 64] width 74 height 10
click at [252, 67] on input "search" at bounding box center [264, 64] width 74 height 9
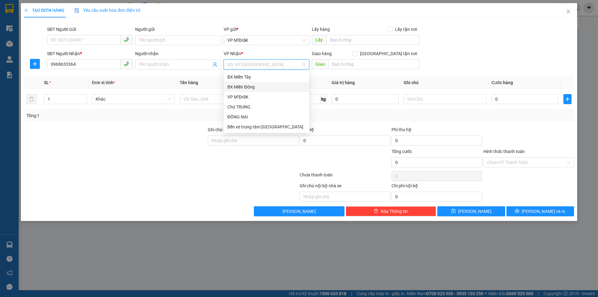
drag, startPoint x: 249, startPoint y: 82, endPoint x: 249, endPoint y: 87, distance: 4.4
click at [249, 87] on div "BX Miền Đông" at bounding box center [267, 87] width 86 height 10
click at [249, 87] on th "Tên hàng" at bounding box center [221, 83] width 88 height 12
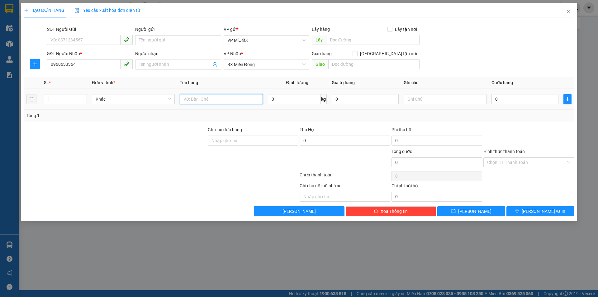
click at [196, 99] on input "text" at bounding box center [221, 99] width 83 height 10
click at [505, 99] on input "0" at bounding box center [525, 99] width 67 height 10
click at [540, 211] on span "[PERSON_NAME] và In" at bounding box center [544, 211] width 44 height 7
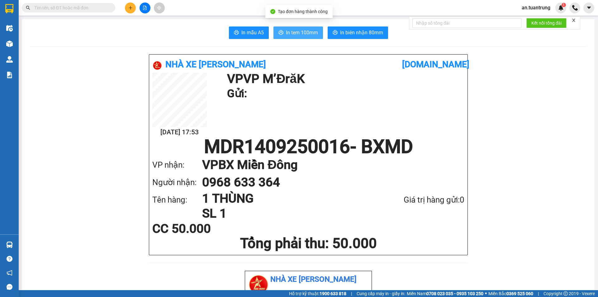
click at [301, 34] on span "In tem 100mm" at bounding box center [302, 33] width 32 height 8
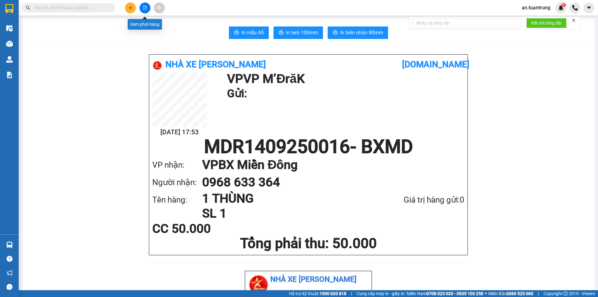
click at [141, 10] on button at bounding box center [145, 7] width 11 height 11
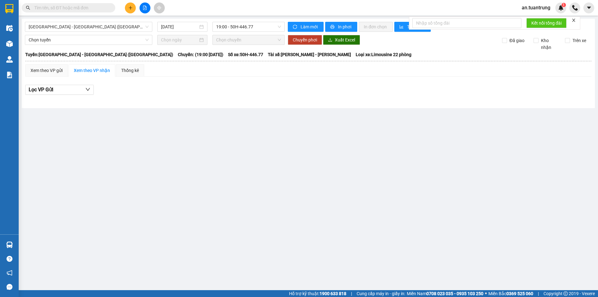
click at [131, 12] on button at bounding box center [130, 7] width 11 height 11
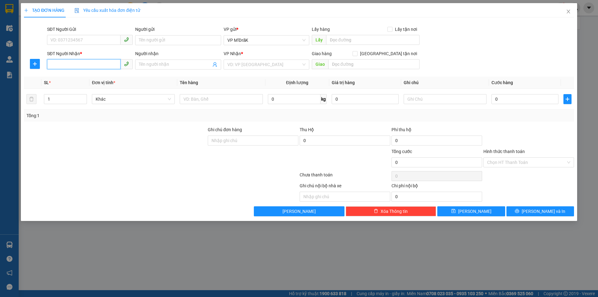
click at [91, 62] on input "SĐT Người Nhận *" at bounding box center [84, 64] width 74 height 10
click at [264, 65] on input "search" at bounding box center [264, 64] width 74 height 9
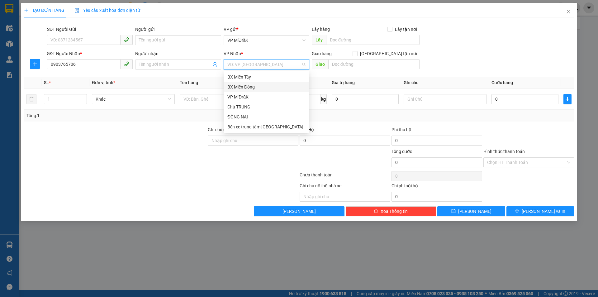
click at [254, 87] on div "BX Miền Đông" at bounding box center [266, 86] width 78 height 7
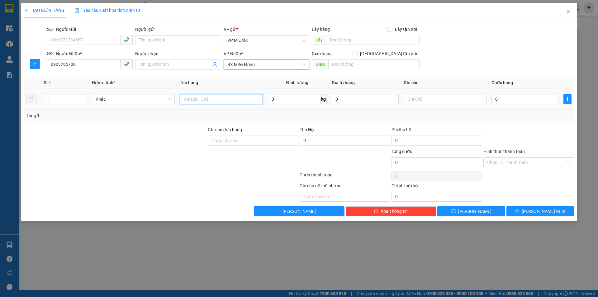
click at [194, 99] on input "text" at bounding box center [221, 99] width 83 height 10
click at [515, 98] on input "0" at bounding box center [525, 99] width 67 height 10
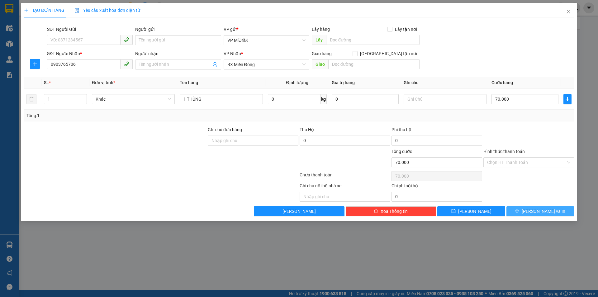
click at [519, 210] on icon "printer" at bounding box center [517, 211] width 4 height 4
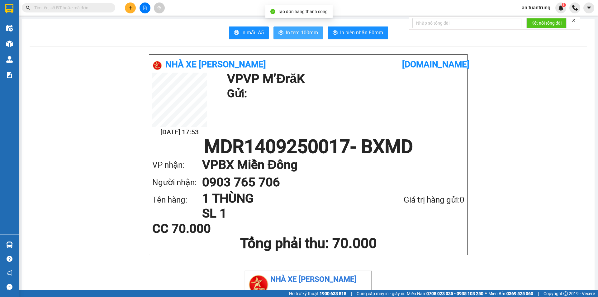
click at [300, 34] on span "In tem 100mm" at bounding box center [302, 33] width 32 height 8
click at [131, 6] on icon "plus" at bounding box center [130, 8] width 4 height 4
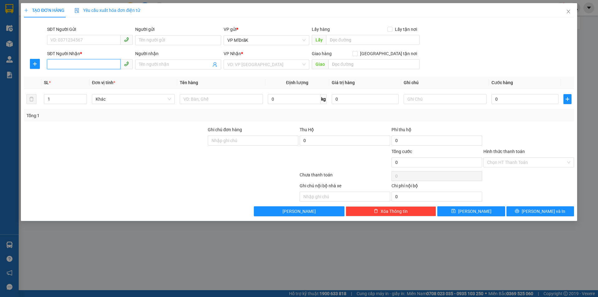
click at [92, 64] on input "SĐT Người Nhận *" at bounding box center [84, 64] width 74 height 10
click at [86, 77] on div "0939619007" at bounding box center [90, 77] width 78 height 7
click at [524, 99] on input "100.000" at bounding box center [525, 99] width 67 height 10
click at [535, 211] on span "[PERSON_NAME] và In" at bounding box center [544, 211] width 44 height 7
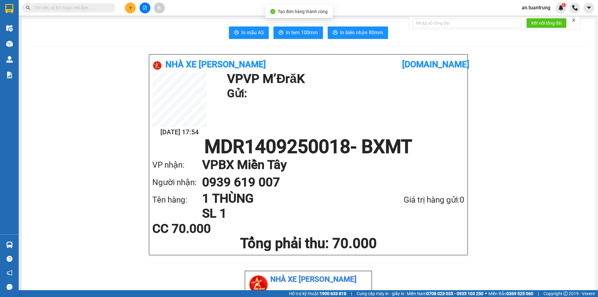
click at [286, 34] on span "In tem 100mm" at bounding box center [302, 33] width 32 height 8
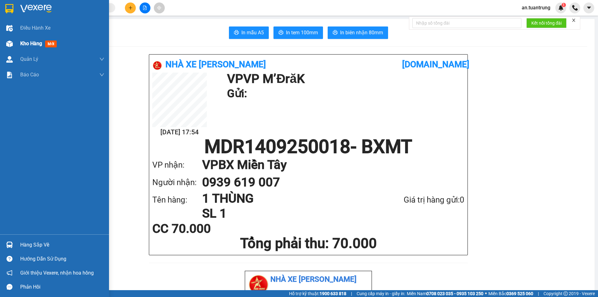
click at [29, 43] on span "Kho hàng" at bounding box center [31, 43] width 22 height 6
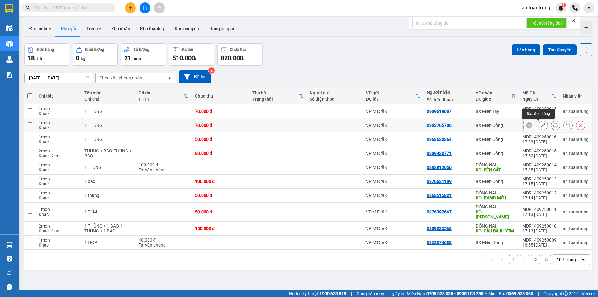
click at [539, 127] on button at bounding box center [543, 125] width 9 height 11
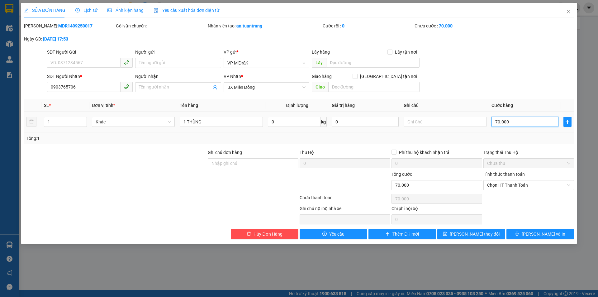
click at [506, 122] on input "70.000" at bounding box center [525, 122] width 67 height 10
click at [527, 183] on span "Chọn HT Thanh Toán" at bounding box center [528, 184] width 83 height 9
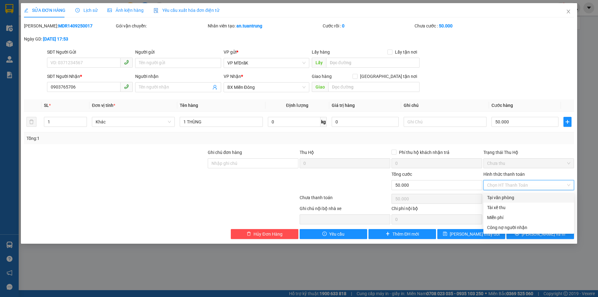
click at [514, 197] on div "Tại văn phòng" at bounding box center [528, 197] width 83 height 7
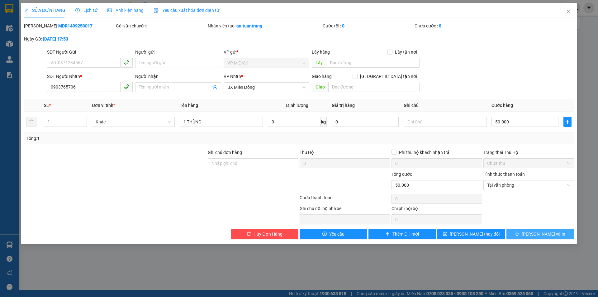
click at [541, 232] on span "[PERSON_NAME] và In" at bounding box center [544, 234] width 44 height 7
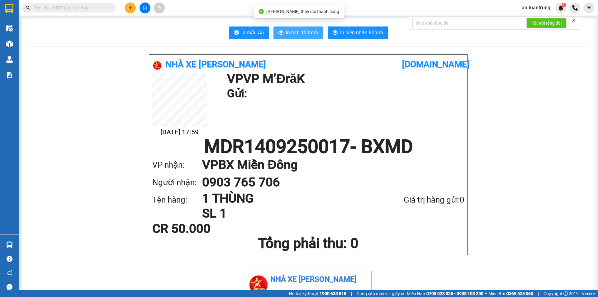
click at [306, 31] on span "In tem 100mm" at bounding box center [302, 33] width 32 height 8
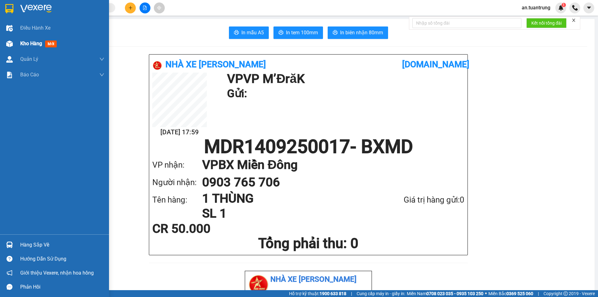
scroll to position [41, 0]
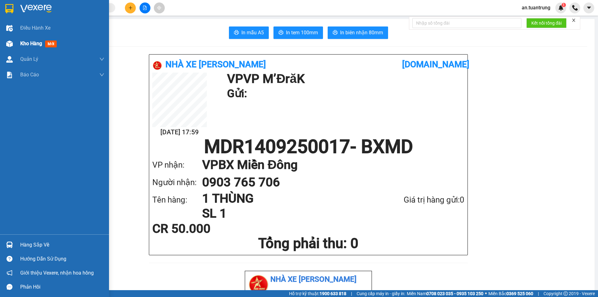
click at [34, 43] on span "Kho hàng" at bounding box center [31, 43] width 22 height 6
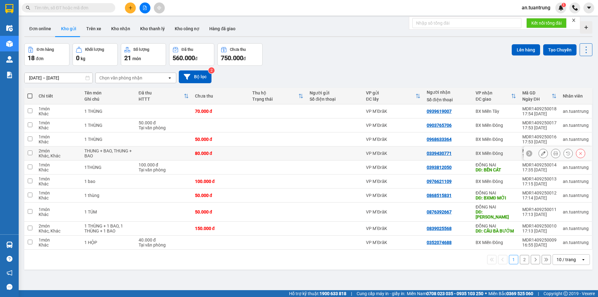
click at [541, 154] on icon at bounding box center [543, 153] width 4 height 4
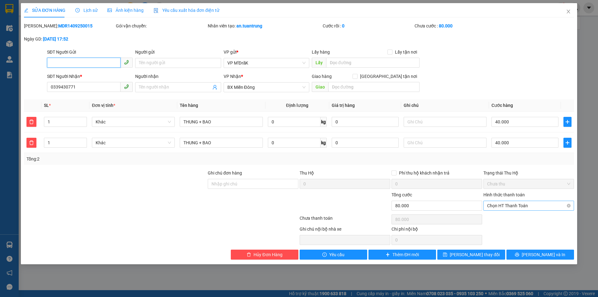
click at [511, 207] on span "Chọn HT Thanh Toán" at bounding box center [528, 205] width 83 height 9
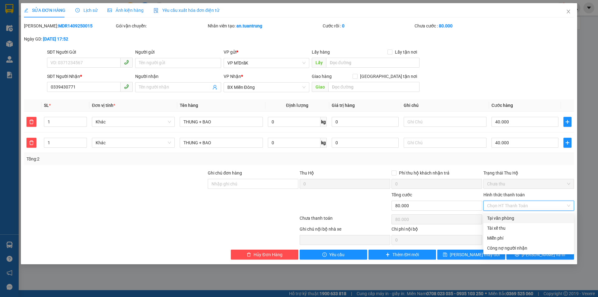
click at [509, 218] on div "Tại văn phòng" at bounding box center [528, 218] width 83 height 7
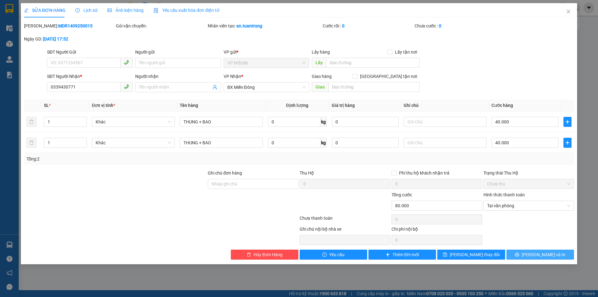
click at [519, 253] on icon "printer" at bounding box center [517, 254] width 4 height 4
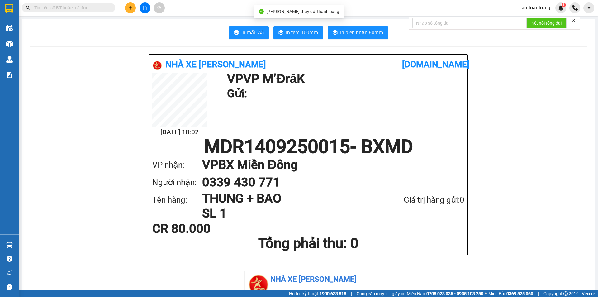
click at [295, 29] on span "In tem 100mm" at bounding box center [302, 33] width 32 height 8
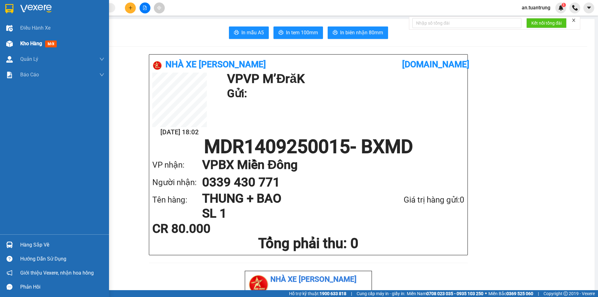
click at [39, 46] on span "Kho hàng" at bounding box center [31, 43] width 22 height 6
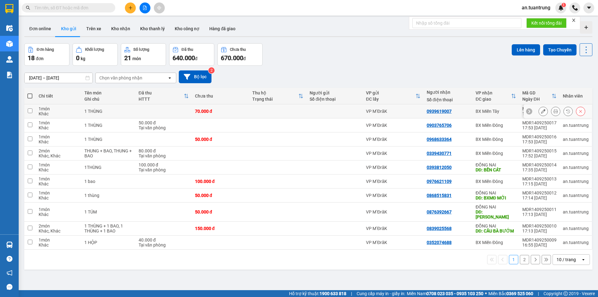
click at [490, 114] on td "BX Miền Tây" at bounding box center [496, 111] width 47 height 14
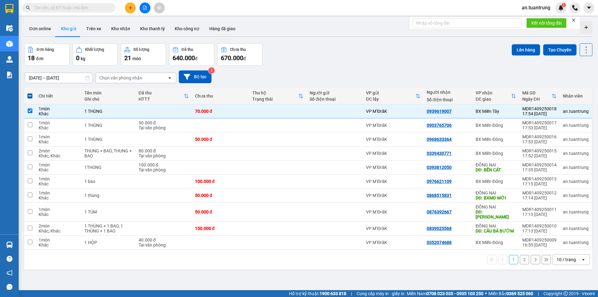
click at [518, 55] on div "Lên hàng Tạo Chuyến" at bounding box center [552, 49] width 81 height 13
click at [521, 51] on button "Lên hàng" at bounding box center [526, 49] width 28 height 11
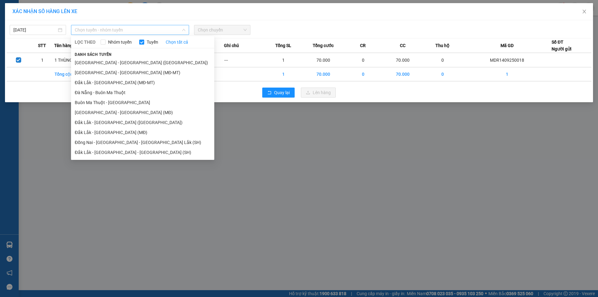
click at [118, 30] on span "Chọn tuyến - nhóm tuyến" at bounding box center [130, 29] width 111 height 9
click at [103, 122] on li "Đắk Lắk - [GEOGRAPHIC_DATA] ([GEOGRAPHIC_DATA])" at bounding box center [142, 122] width 143 height 10
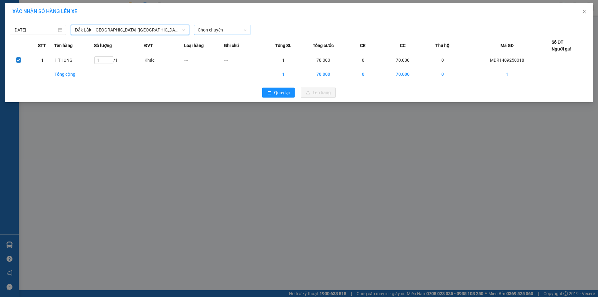
drag, startPoint x: 232, startPoint y: 26, endPoint x: 230, endPoint y: 35, distance: 8.6
click at [231, 26] on span "Chọn chuyến" at bounding box center [222, 29] width 49 height 9
click at [223, 50] on div "21:15 - 50H-446.23" at bounding box center [222, 52] width 49 height 7
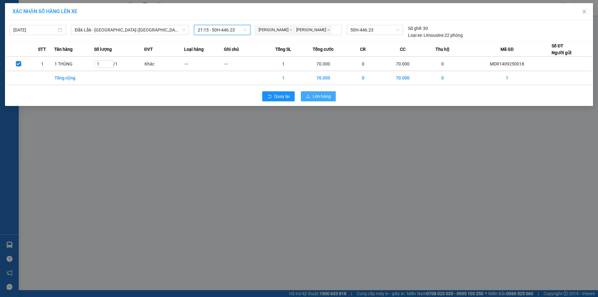
click at [307, 97] on button "Lên hàng" at bounding box center [318, 96] width 35 height 10
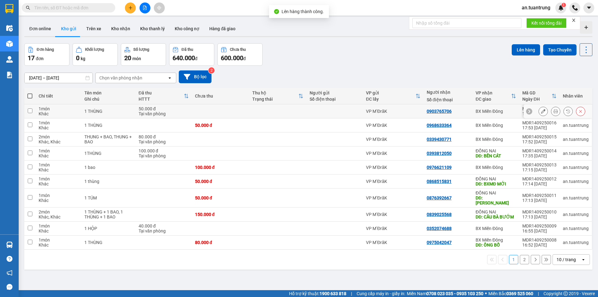
drag, startPoint x: 490, startPoint y: 112, endPoint x: 489, endPoint y: 120, distance: 7.9
click at [490, 112] on div "BX Miền Đông" at bounding box center [496, 111] width 40 height 5
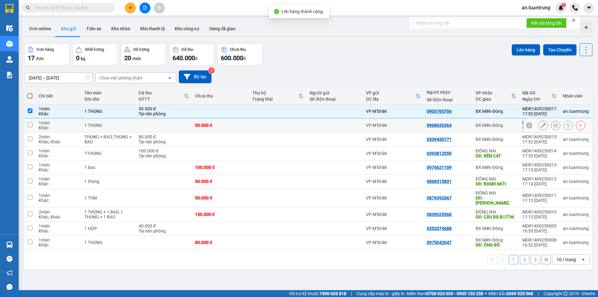
click at [486, 131] on td "BX Miền Đông" at bounding box center [496, 125] width 47 height 14
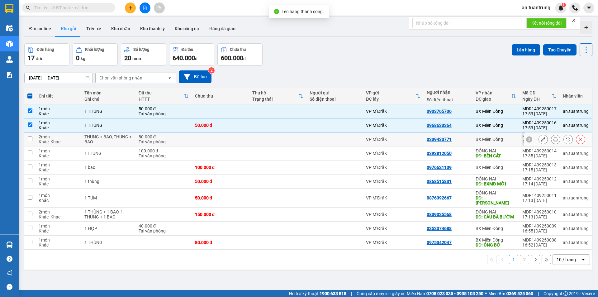
click at [486, 141] on div "BX Miền Đông" at bounding box center [496, 139] width 40 height 5
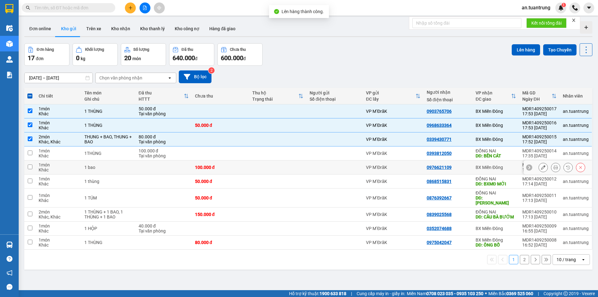
click at [493, 169] on div "BX Miền Đông" at bounding box center [496, 167] width 40 height 5
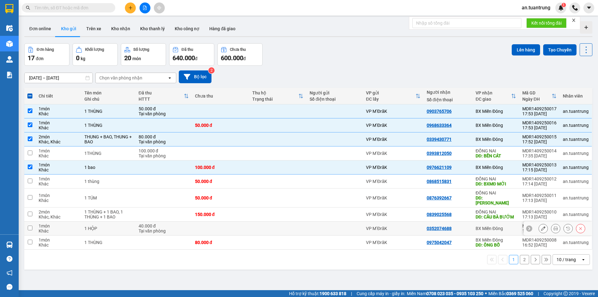
drag, startPoint x: 501, startPoint y: 222, endPoint x: 503, endPoint y: 227, distance: 5.2
click at [501, 226] on div "BX Miền Đông" at bounding box center [496, 228] width 40 height 5
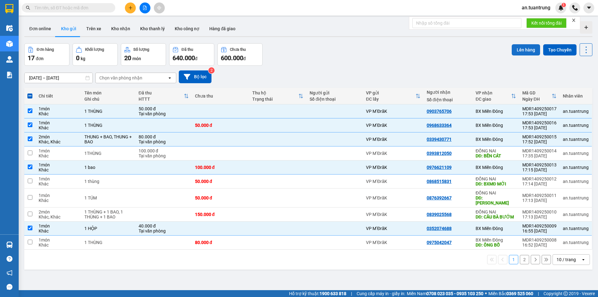
click at [523, 49] on button "Lên hàng" at bounding box center [526, 49] width 28 height 11
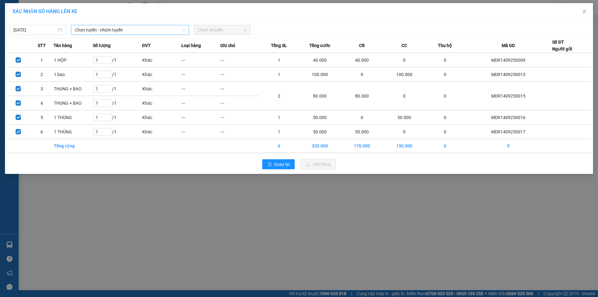
click at [114, 28] on span "Chọn tuyến - nhóm tuyến" at bounding box center [130, 29] width 111 height 9
click at [381, 38] on div "[DATE] Chọn tuyến - nhóm tuyến LỌC THEO Nhóm tuyến Tuyến Chọn tất cả Danh sách …" at bounding box center [299, 97] width 588 height 154
click at [149, 29] on span "Chọn tuyến - nhóm tuyến" at bounding box center [130, 29] width 111 height 9
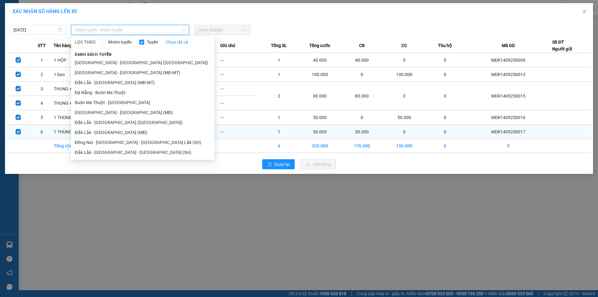
click at [109, 132] on li "Đắk Lắk - [GEOGRAPHIC_DATA] (MĐ)" at bounding box center [142, 132] width 143 height 10
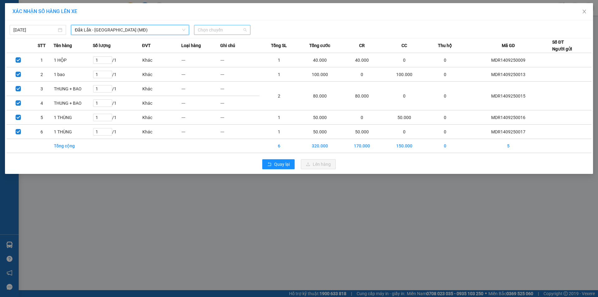
click at [214, 32] on span "Chọn chuyến" at bounding box center [222, 29] width 49 height 9
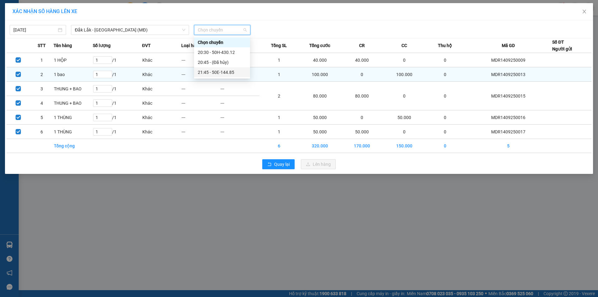
drag, startPoint x: 223, startPoint y: 70, endPoint x: 231, endPoint y: 73, distance: 8.7
click at [224, 71] on div "21:45 - 50E-144.85" at bounding box center [222, 72] width 49 height 7
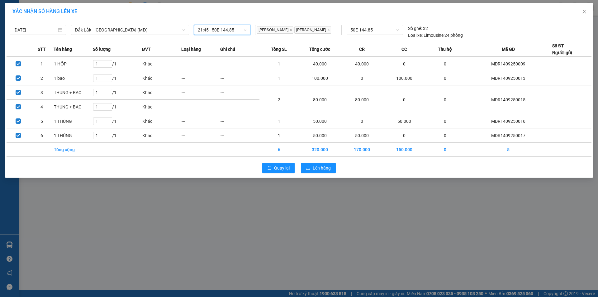
click at [293, 162] on div "Quay lại Lên hàng" at bounding box center [299, 168] width 585 height 16
click at [294, 163] on div "Quay lại Lên hàng" at bounding box center [299, 168] width 585 height 16
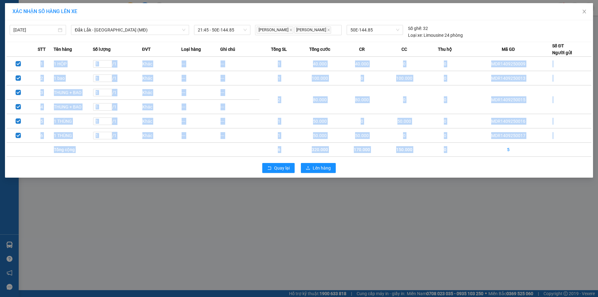
click at [294, 163] on div "Quay lại Lên hàng" at bounding box center [299, 168] width 585 height 16
click at [330, 169] on span "Lên hàng" at bounding box center [322, 167] width 18 height 7
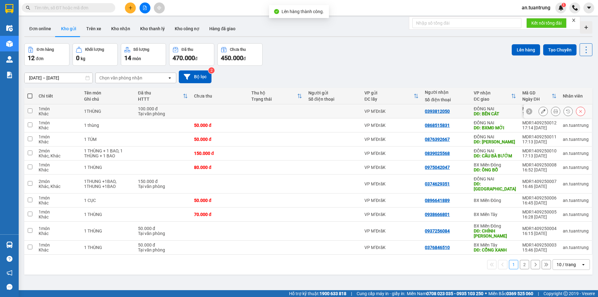
click at [465, 109] on div "0393812050" at bounding box center [446, 111] width 43 height 5
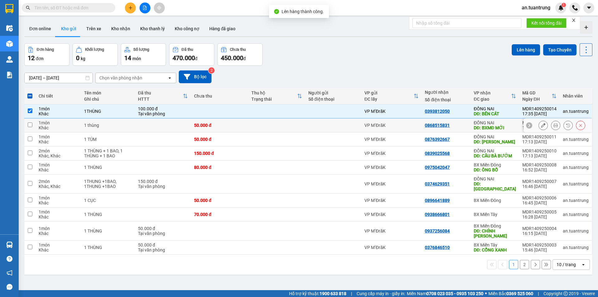
click at [467, 131] on td "0868515831" at bounding box center [446, 125] width 49 height 14
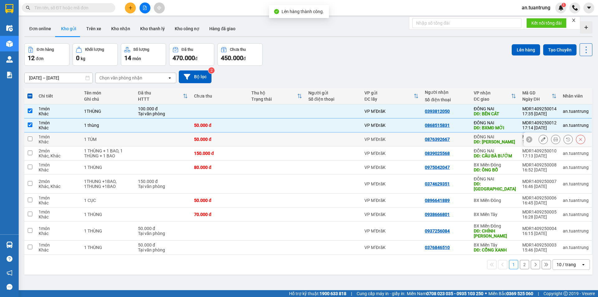
click at [467, 141] on div "0876392667" at bounding box center [446, 139] width 43 height 5
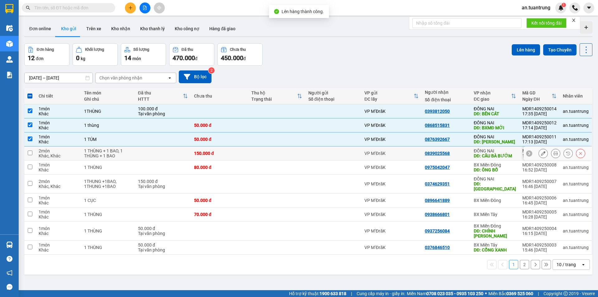
click at [471, 158] on td "ĐỒNG NAI DĐ: CẦU BÀ BƯỚM" at bounding box center [495, 153] width 49 height 14
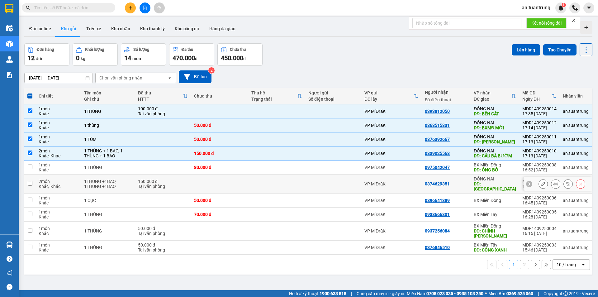
click at [462, 184] on td "0374629351" at bounding box center [446, 183] width 49 height 19
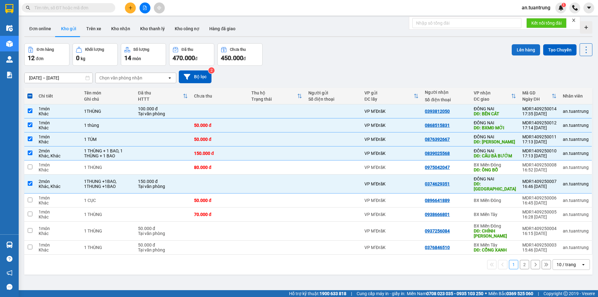
click at [522, 51] on button "Lên hàng" at bounding box center [526, 49] width 28 height 11
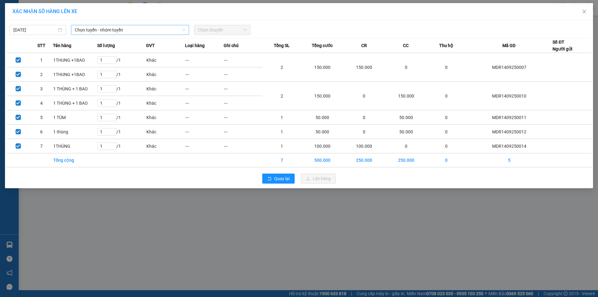
click at [127, 32] on span "Chọn tuyến - nhóm tuyến" at bounding box center [130, 29] width 111 height 9
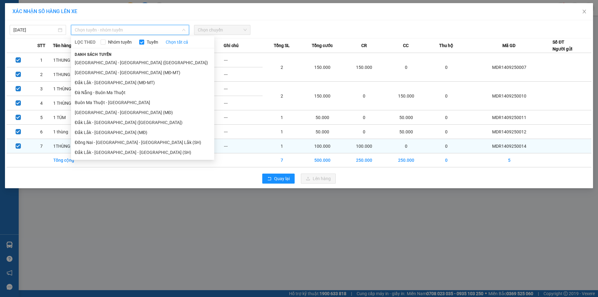
click at [110, 152] on li "Đắk Lắk - [GEOGRAPHIC_DATA] - [GEOGRAPHIC_DATA] (SH)" at bounding box center [142, 152] width 143 height 10
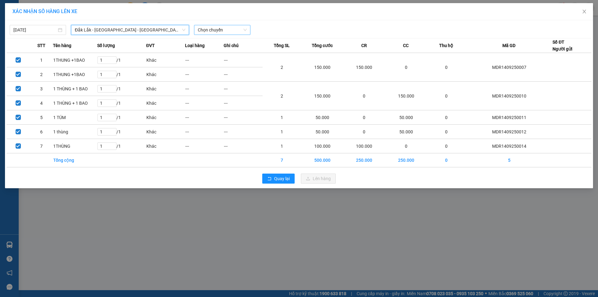
click at [220, 31] on span "Chọn chuyến" at bounding box center [222, 29] width 49 height 9
click at [221, 52] on div "20:30 - 51G-741.94" at bounding box center [222, 52] width 49 height 7
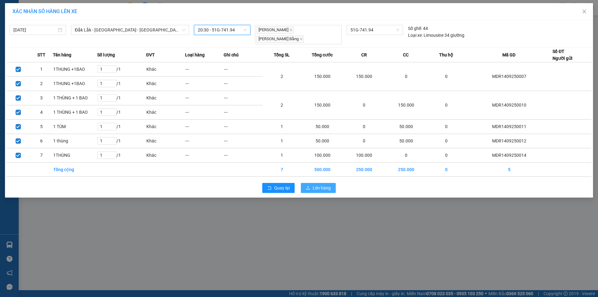
click at [313, 184] on span "Lên hàng" at bounding box center [322, 187] width 18 height 7
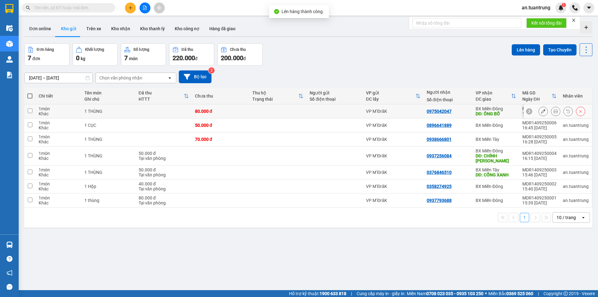
click at [464, 111] on div "0975042047" at bounding box center [448, 111] width 43 height 5
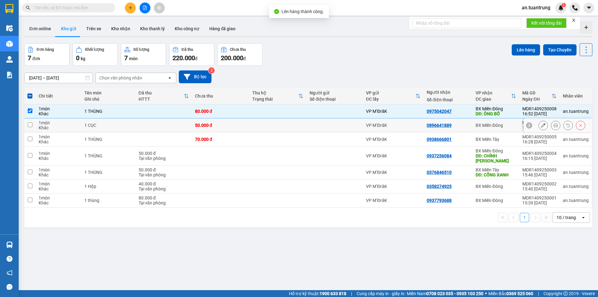
click at [467, 127] on td "0896641889" at bounding box center [448, 125] width 49 height 14
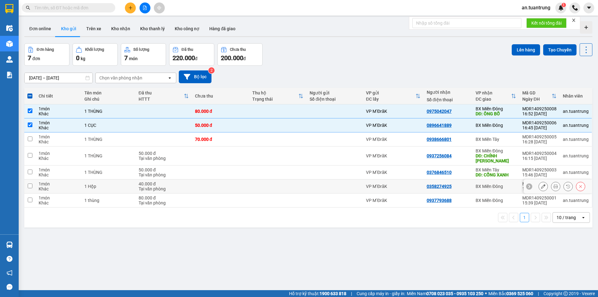
click at [461, 184] on div "0358274925" at bounding box center [448, 186] width 43 height 5
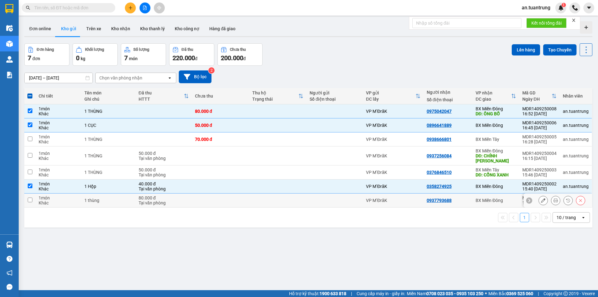
click at [462, 198] on div "0937793688" at bounding box center [448, 200] width 43 height 5
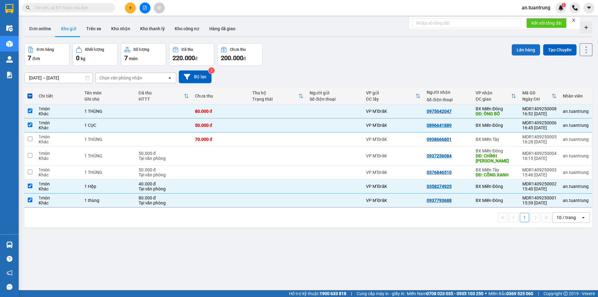
click at [517, 50] on button "Lên hàng" at bounding box center [526, 49] width 28 height 11
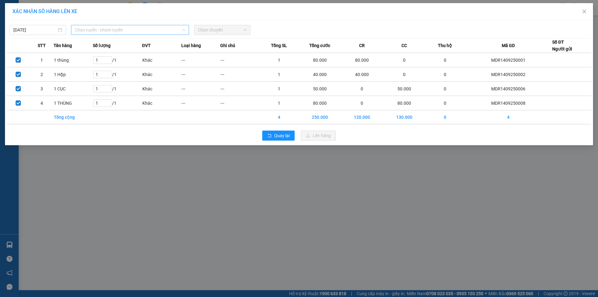
click at [135, 30] on span "Chọn tuyến - nhóm tuyến" at bounding box center [130, 29] width 111 height 9
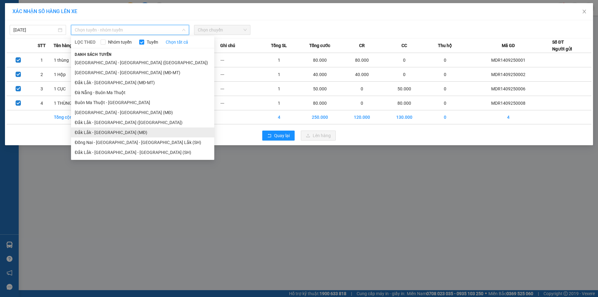
click at [111, 131] on li "Đắk Lắk - [GEOGRAPHIC_DATA] (MĐ)" at bounding box center [142, 132] width 143 height 10
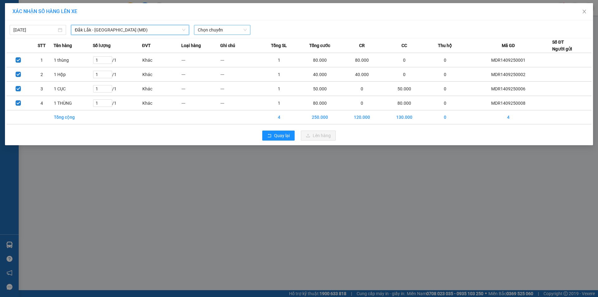
click at [199, 28] on span "Chọn chuyến" at bounding box center [222, 29] width 49 height 9
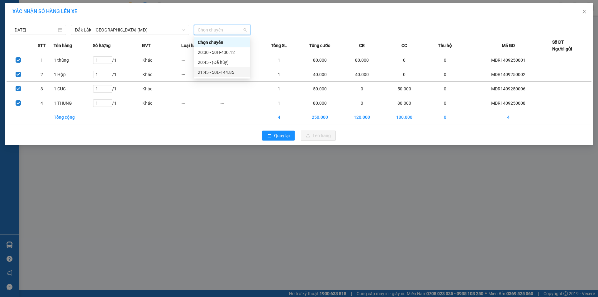
click at [224, 75] on div "21:45 - 50E-144.85" at bounding box center [222, 72] width 49 height 7
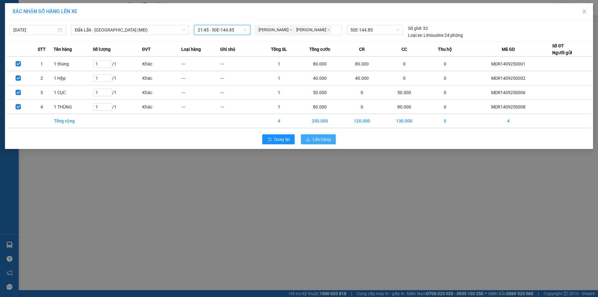
click at [312, 138] on button "Lên hàng" at bounding box center [318, 139] width 35 height 10
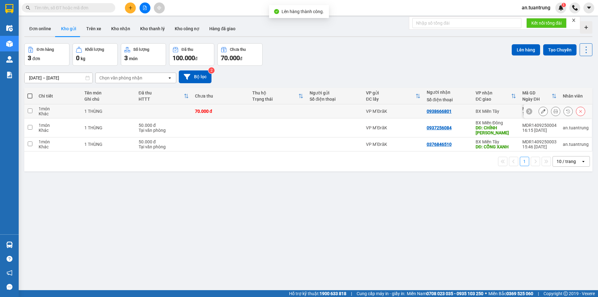
click at [469, 112] on td "0938666801" at bounding box center [448, 111] width 49 height 14
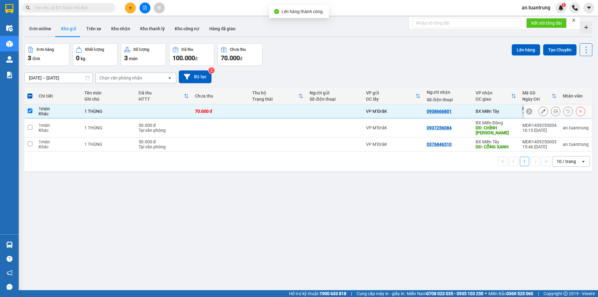
click at [468, 113] on td "0938666801" at bounding box center [448, 111] width 49 height 14
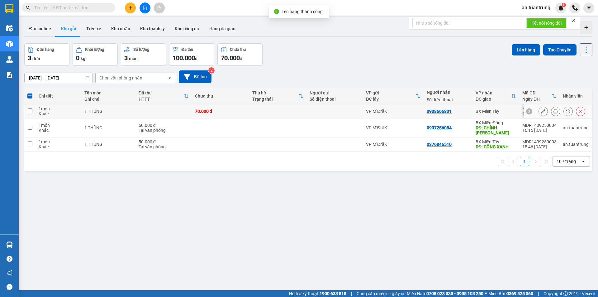
click at [468, 113] on td "0938666801" at bounding box center [448, 111] width 49 height 14
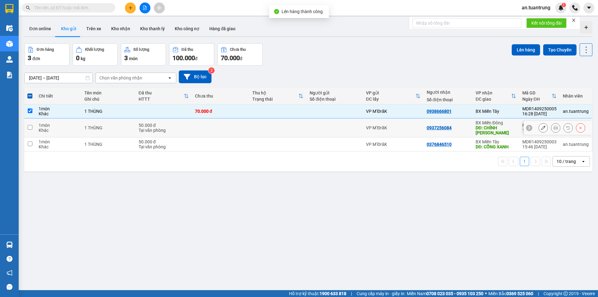
click at [463, 125] on div "0937256084" at bounding box center [448, 127] width 43 height 5
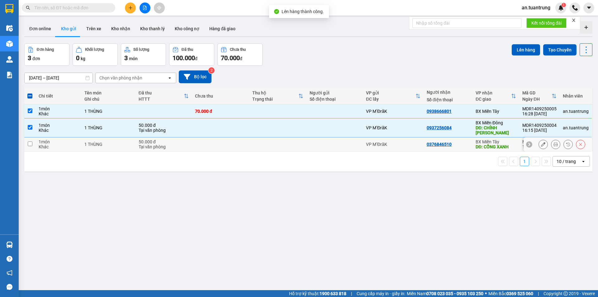
click at [463, 142] on div "0376846510" at bounding box center [448, 144] width 43 height 5
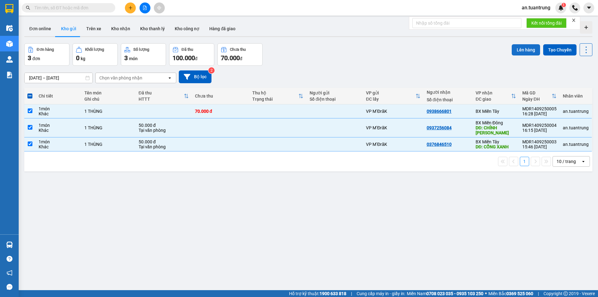
click at [523, 53] on button "Lên hàng" at bounding box center [526, 49] width 28 height 11
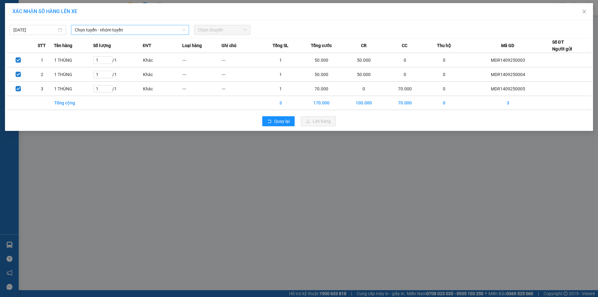
click at [89, 32] on span "Chọn tuyến - nhóm tuyến" at bounding box center [130, 29] width 111 height 9
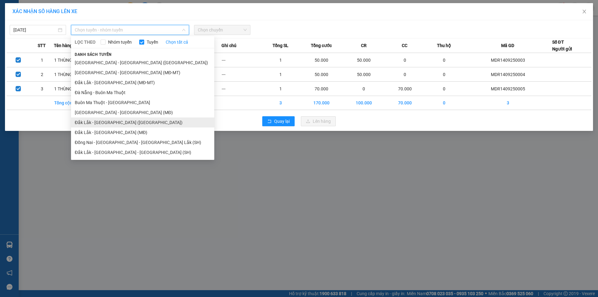
click at [116, 123] on li "Đắk Lắk - [GEOGRAPHIC_DATA] ([GEOGRAPHIC_DATA])" at bounding box center [142, 122] width 143 height 10
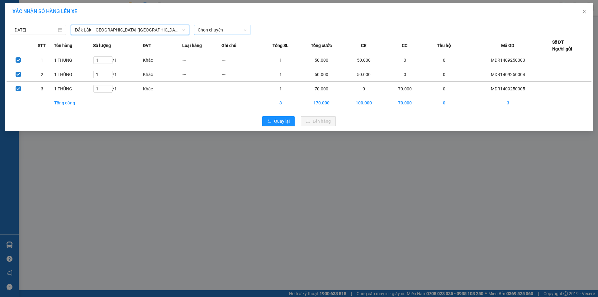
click at [217, 31] on span "Chọn chuyến" at bounding box center [222, 29] width 49 height 9
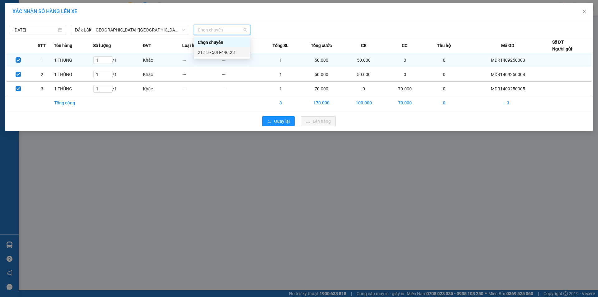
click at [218, 52] on div "21:15 - 50H-446.23" at bounding box center [222, 52] width 49 height 7
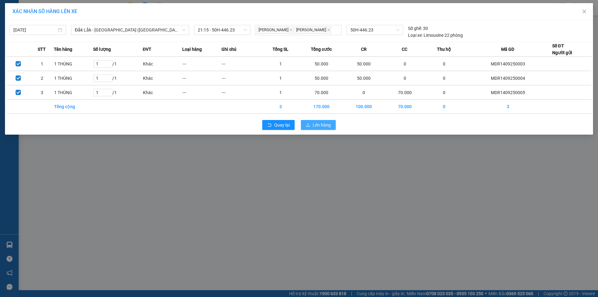
click at [316, 129] on button "Lên hàng" at bounding box center [318, 125] width 35 height 10
